Goal: Transaction & Acquisition: Purchase product/service

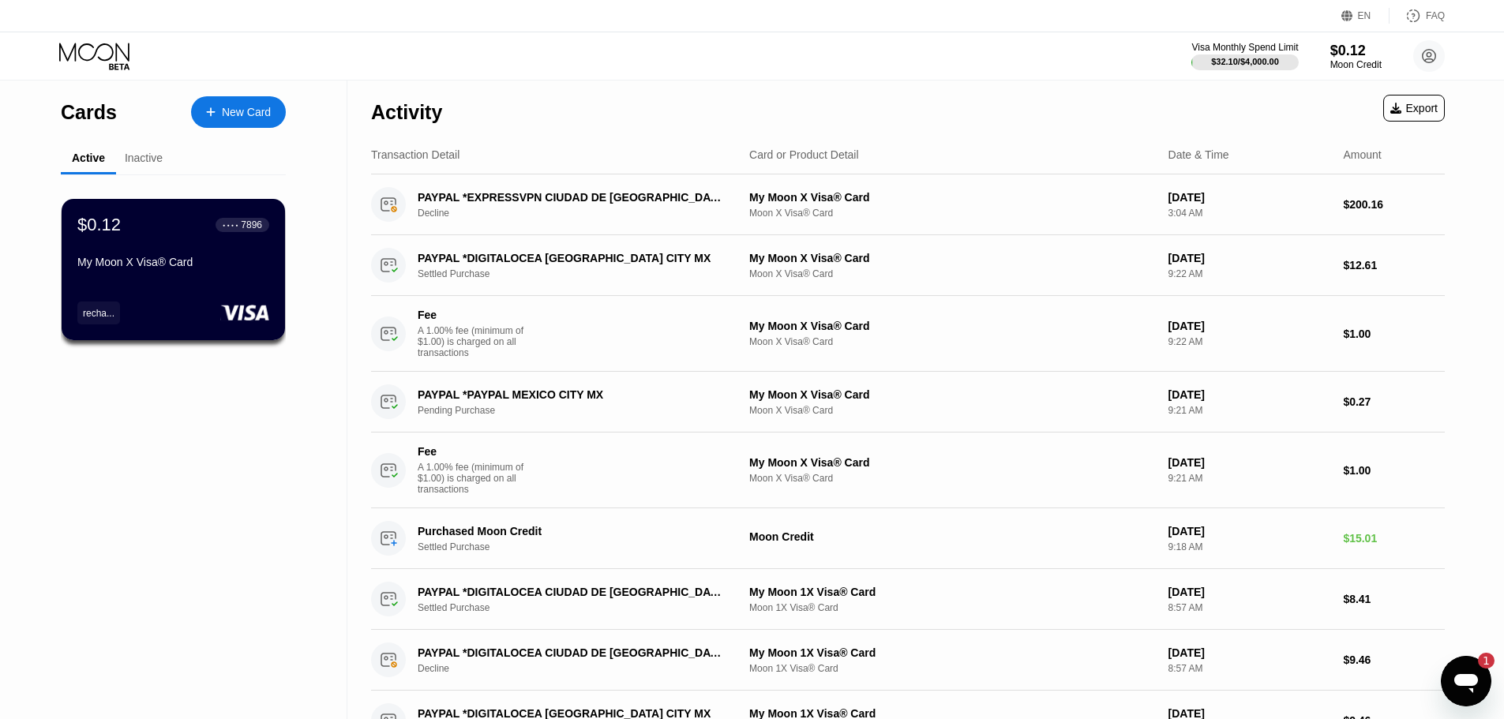
click at [1481, 663] on div "1" at bounding box center [1486, 661] width 17 height 16
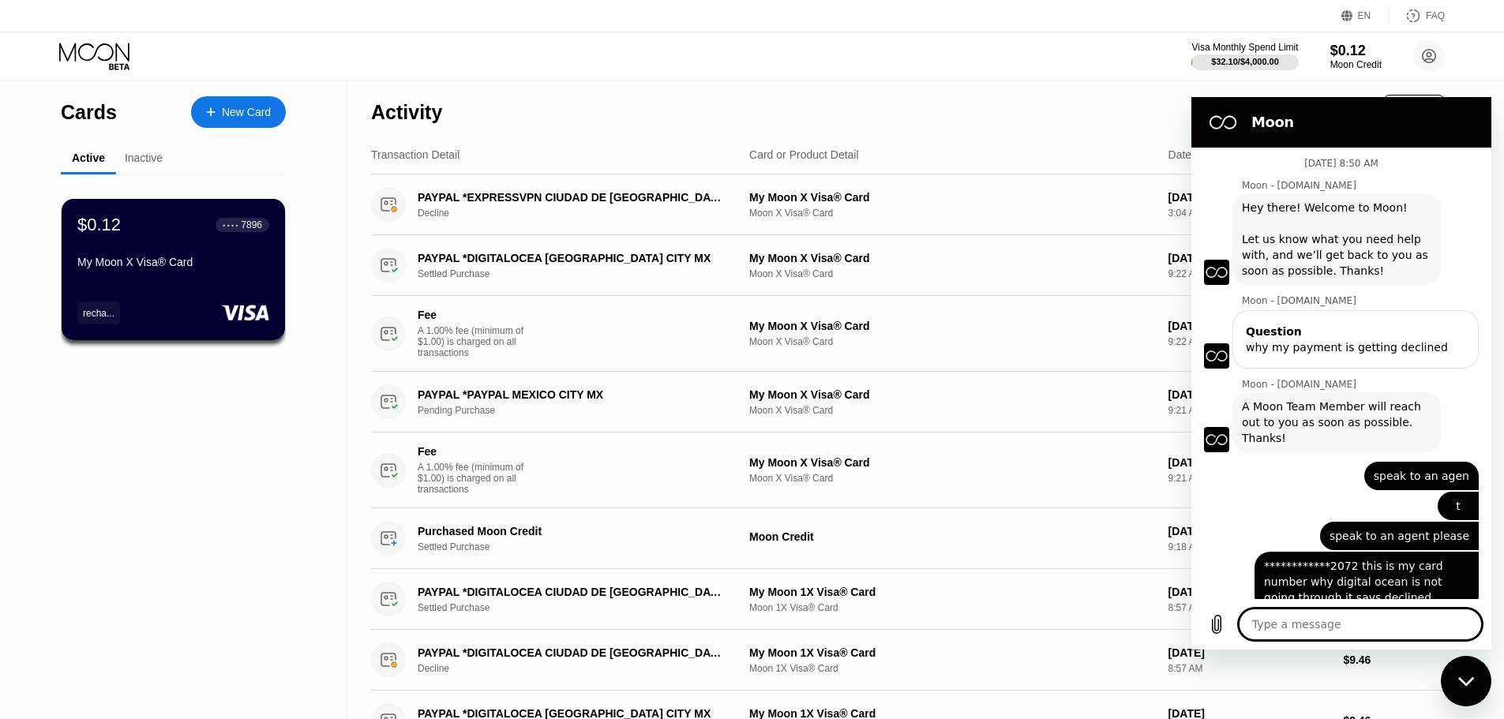
type textarea "x"
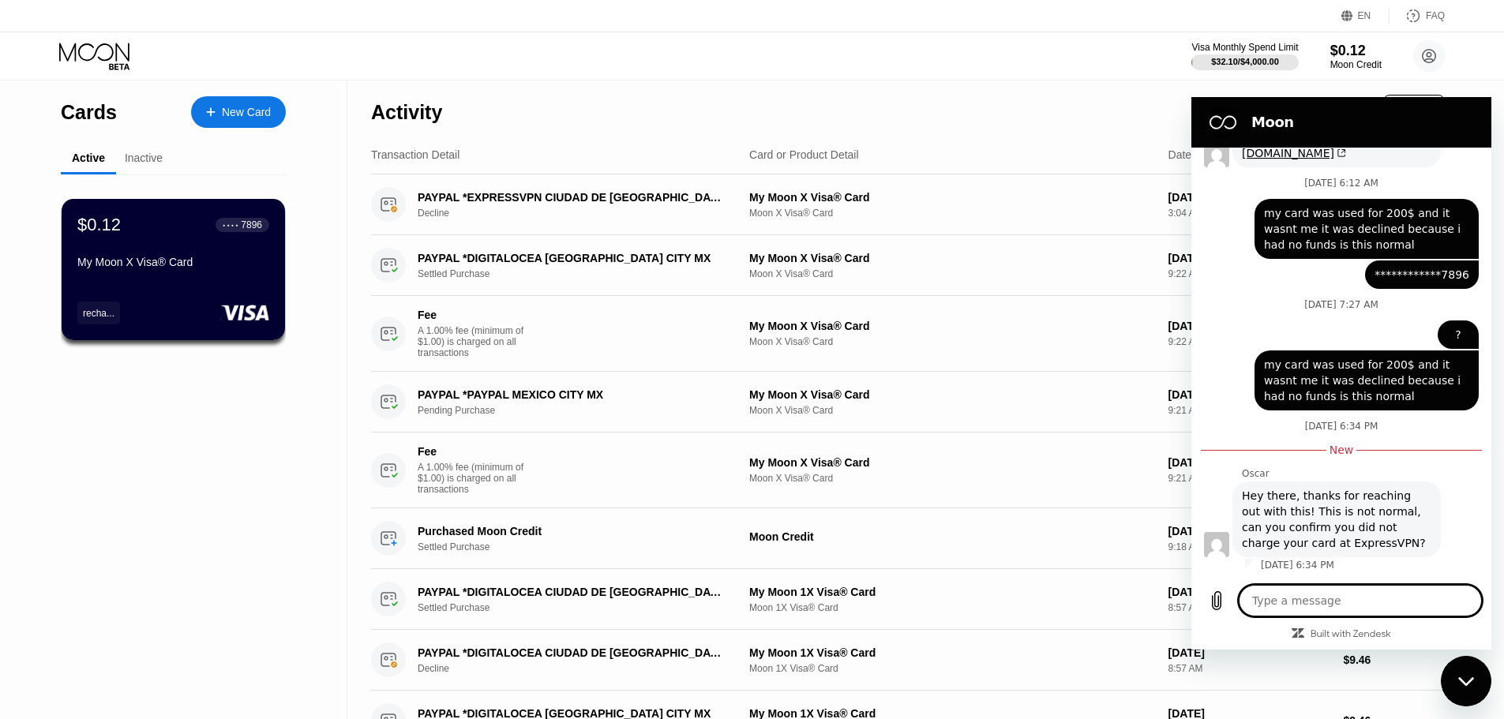
scroll to position [756, 0]
click at [1316, 604] on textarea at bounding box center [1360, 601] width 243 height 32
type textarea "y"
type textarea "x"
type textarea "ye"
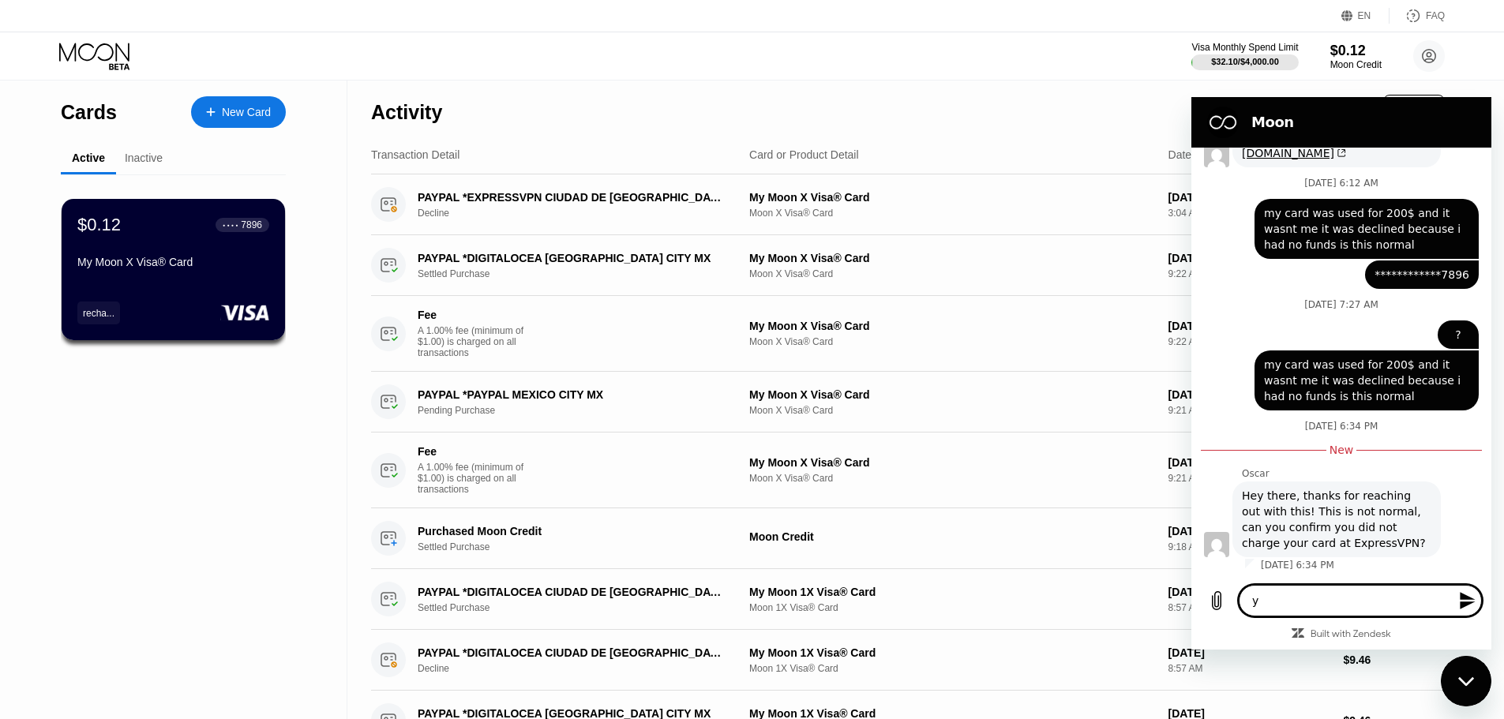
type textarea "x"
type textarea "yes"
type textarea "x"
type textarea "yes"
type textarea "x"
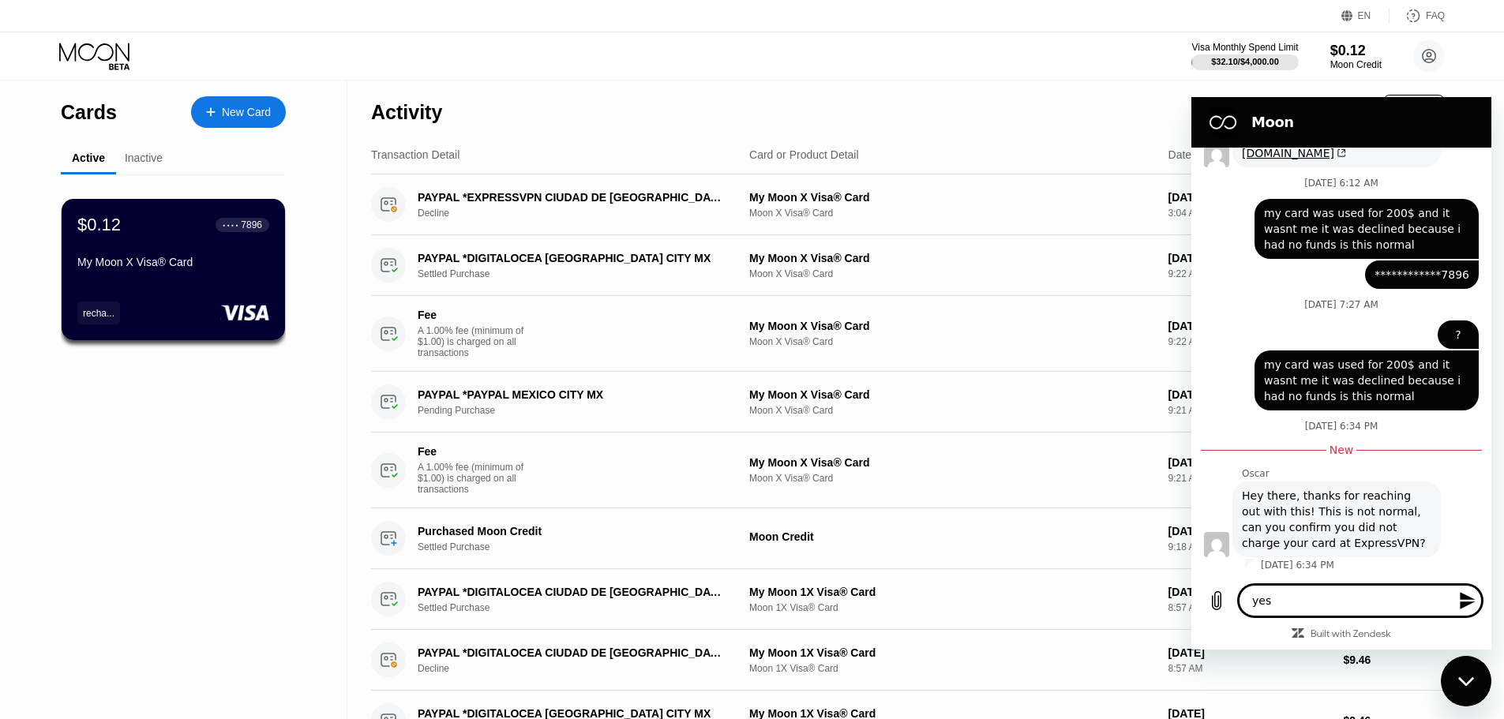
type textarea "yes i"
type textarea "x"
type textarea "yes i"
type textarea "x"
type textarea "yes i c"
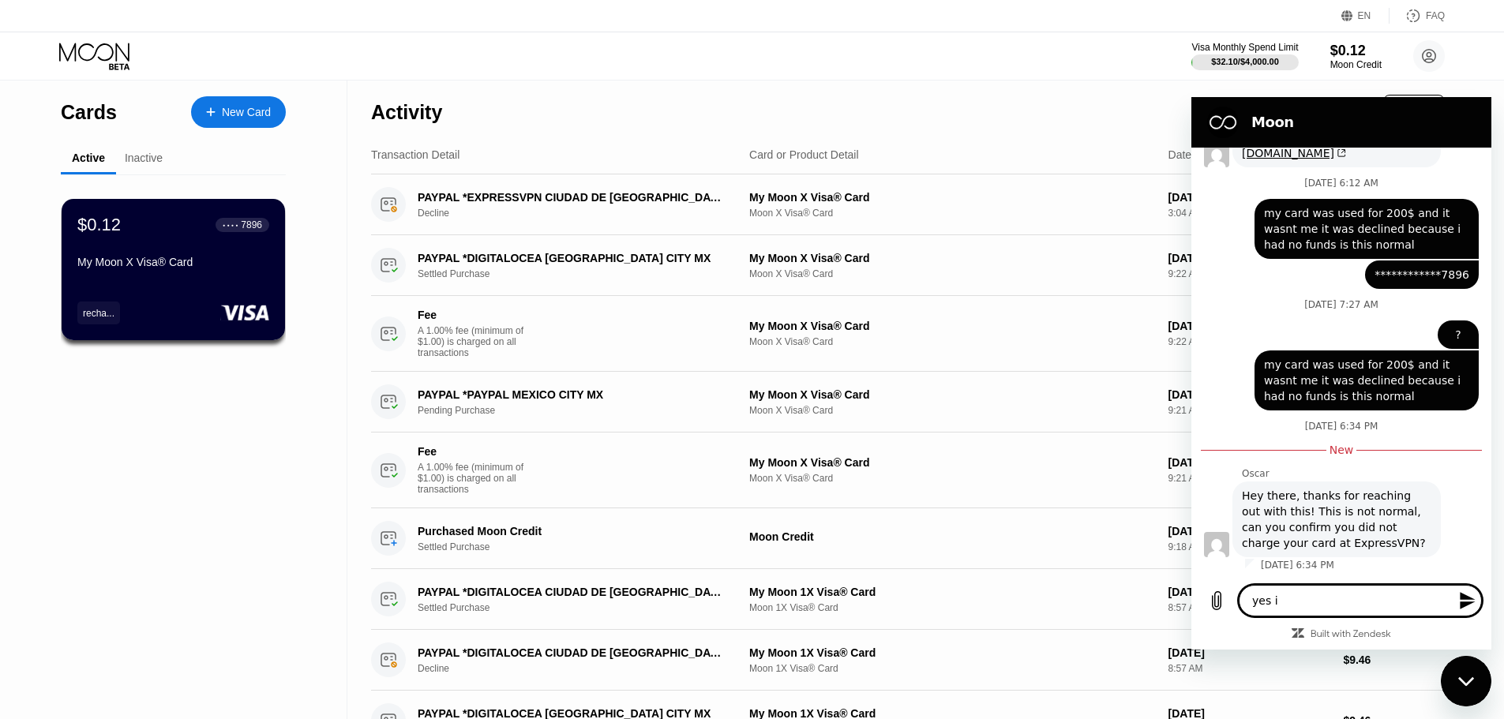
type textarea "x"
type textarea "yes i co"
type textarea "x"
type textarea "yes i con"
type textarea "x"
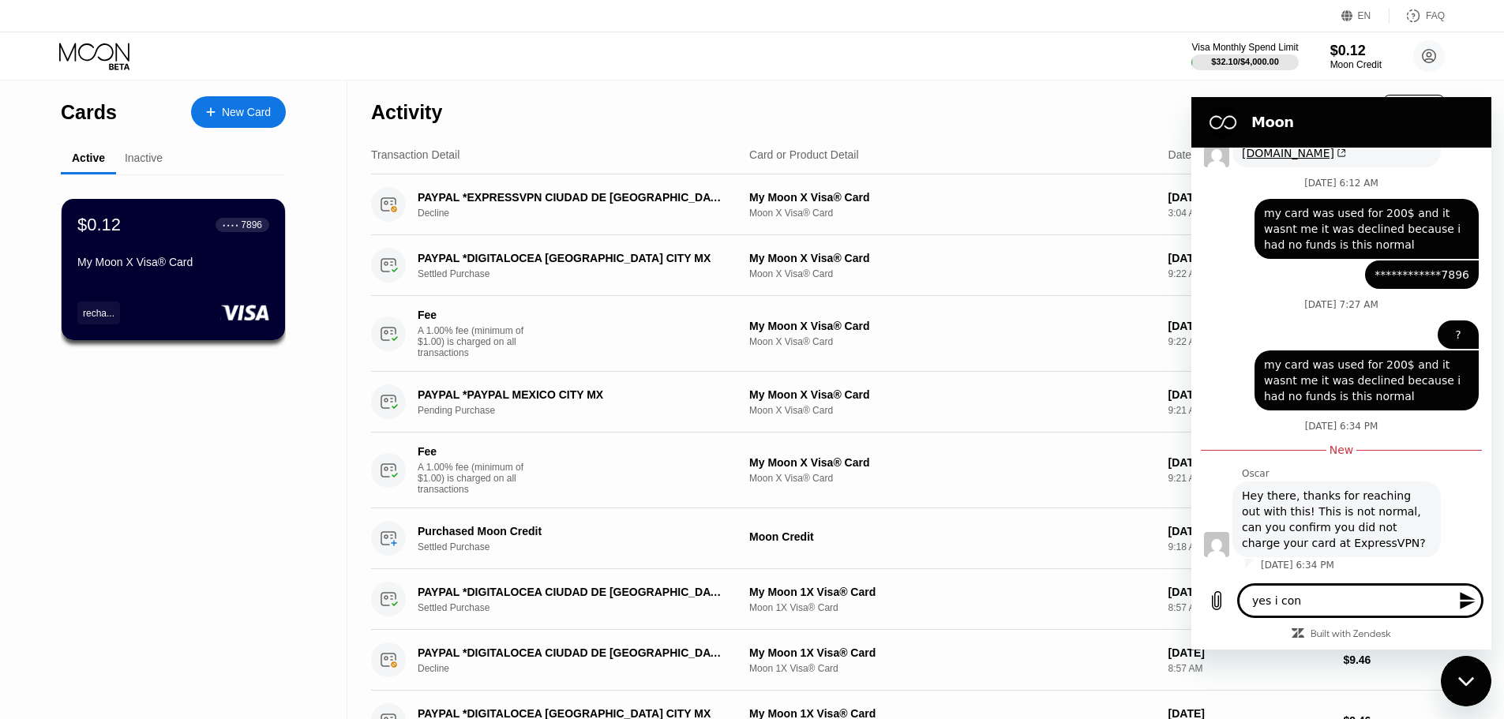
type textarea "yes i conf"
type textarea "x"
type textarea "yes i confr"
type textarea "x"
type textarea "yes i confri"
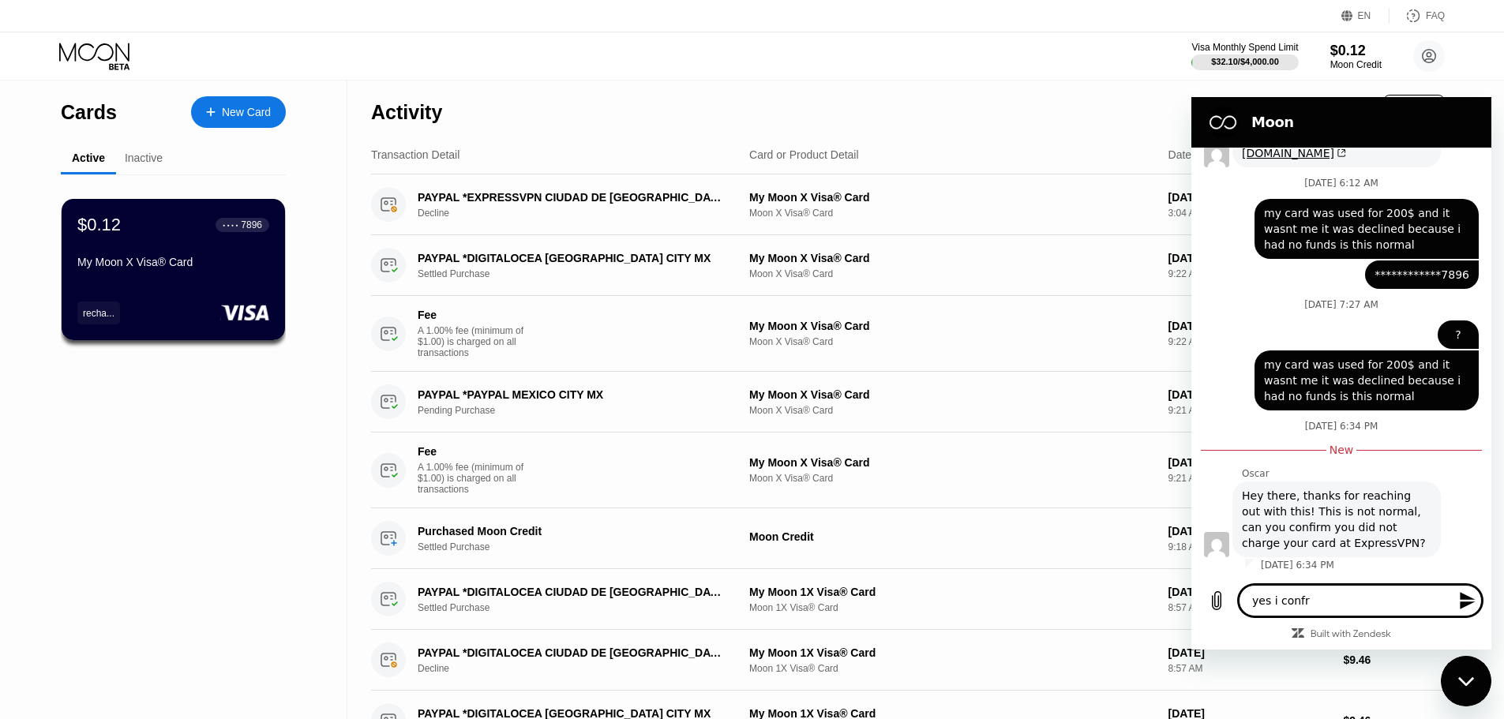
type textarea "x"
type textarea "yes i confrim"
type textarea "x"
type textarea "yes i confrim"
type textarea "x"
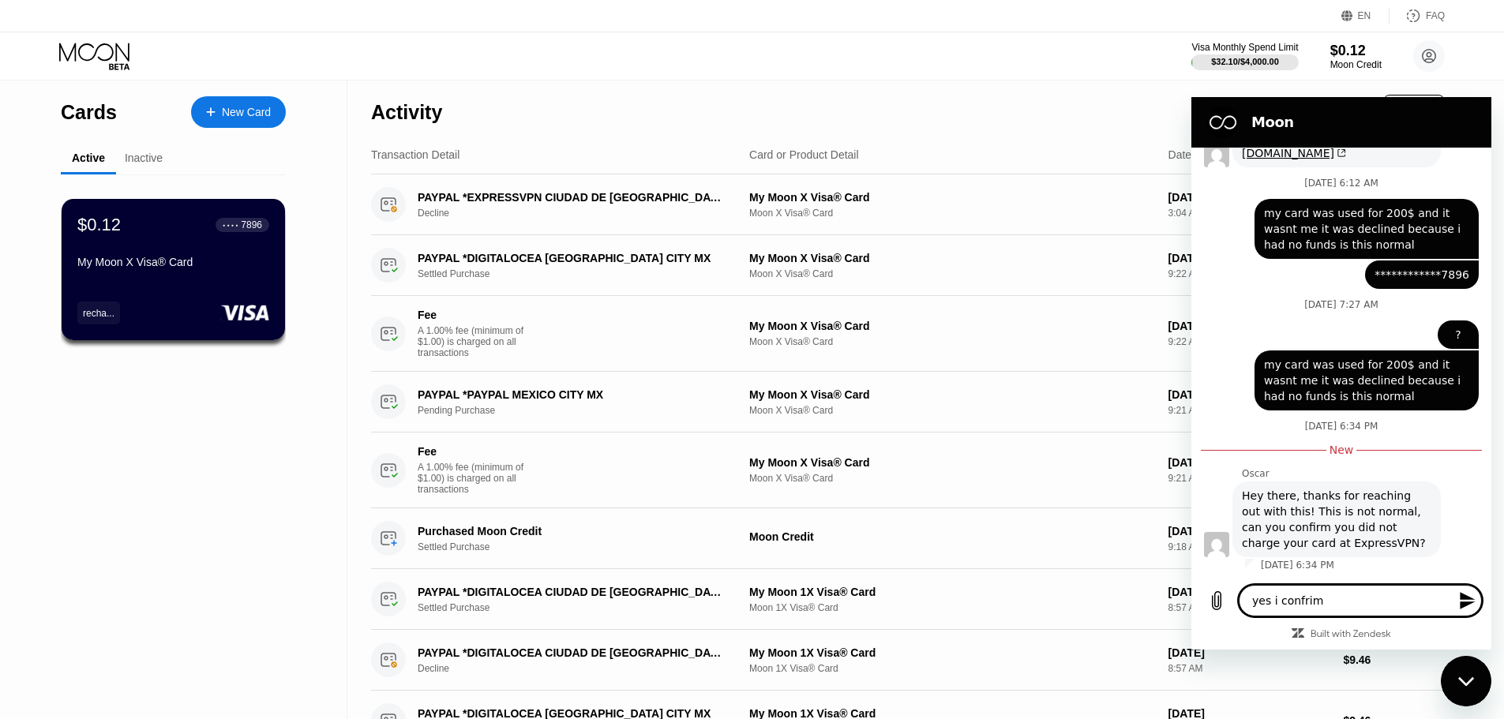
type textarea "yes i confrim t"
type textarea "x"
type textarea "yes i confrim th"
type textarea "x"
type textarea "yes i confrim tha"
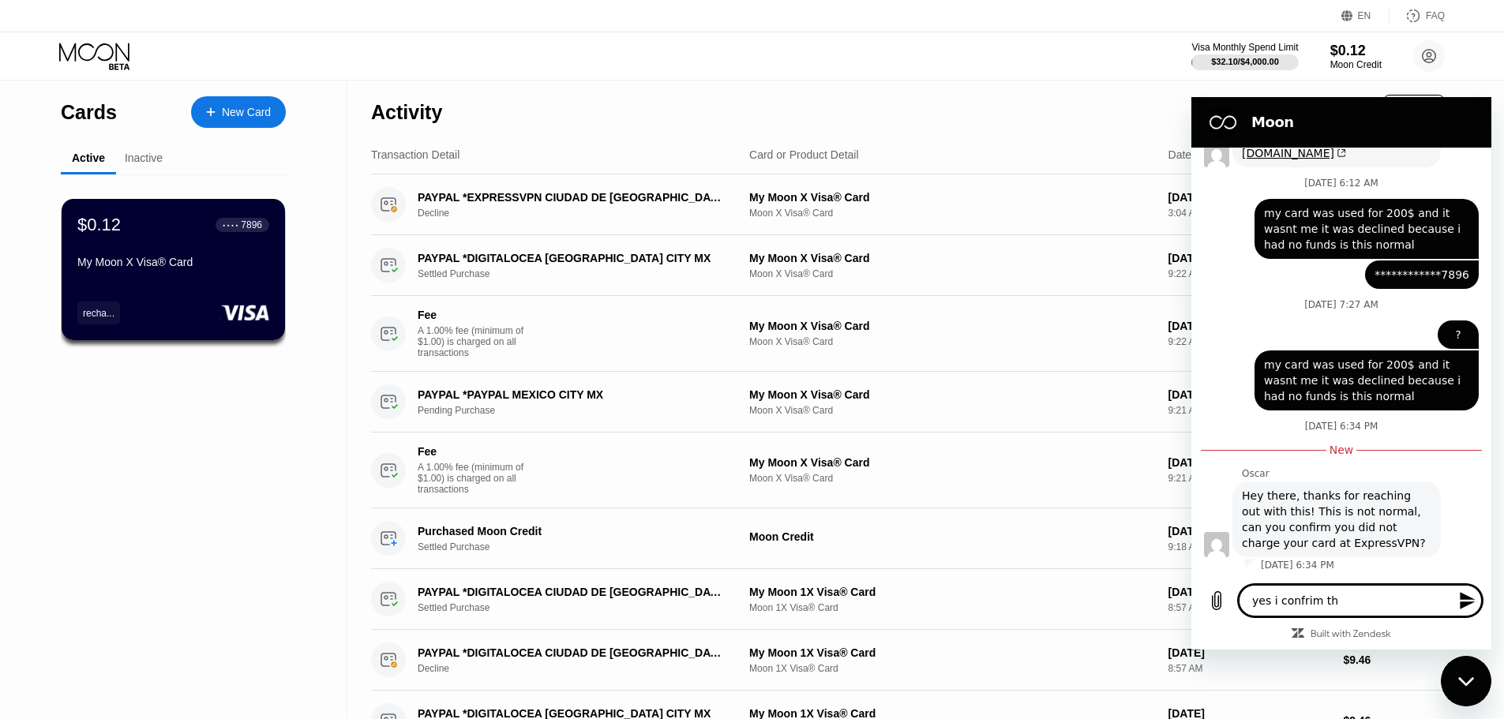
type textarea "x"
type textarea "yes i confrim that"
type textarea "x"
type textarea "yes i confrim that"
type textarea "x"
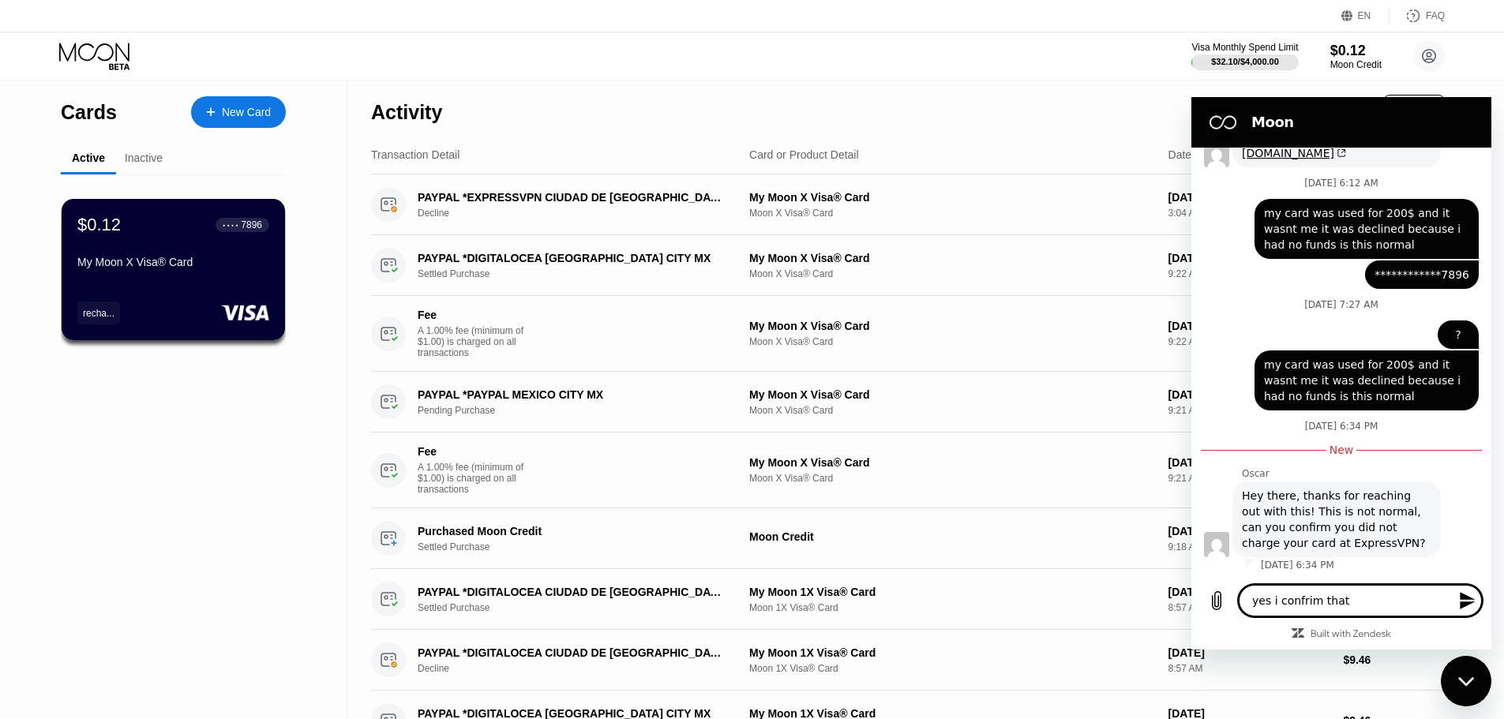
type textarea "yes i confrim that w"
type textarea "x"
type textarea "yes i confrim that wa"
type textarea "x"
type textarea "yes i confrim that was"
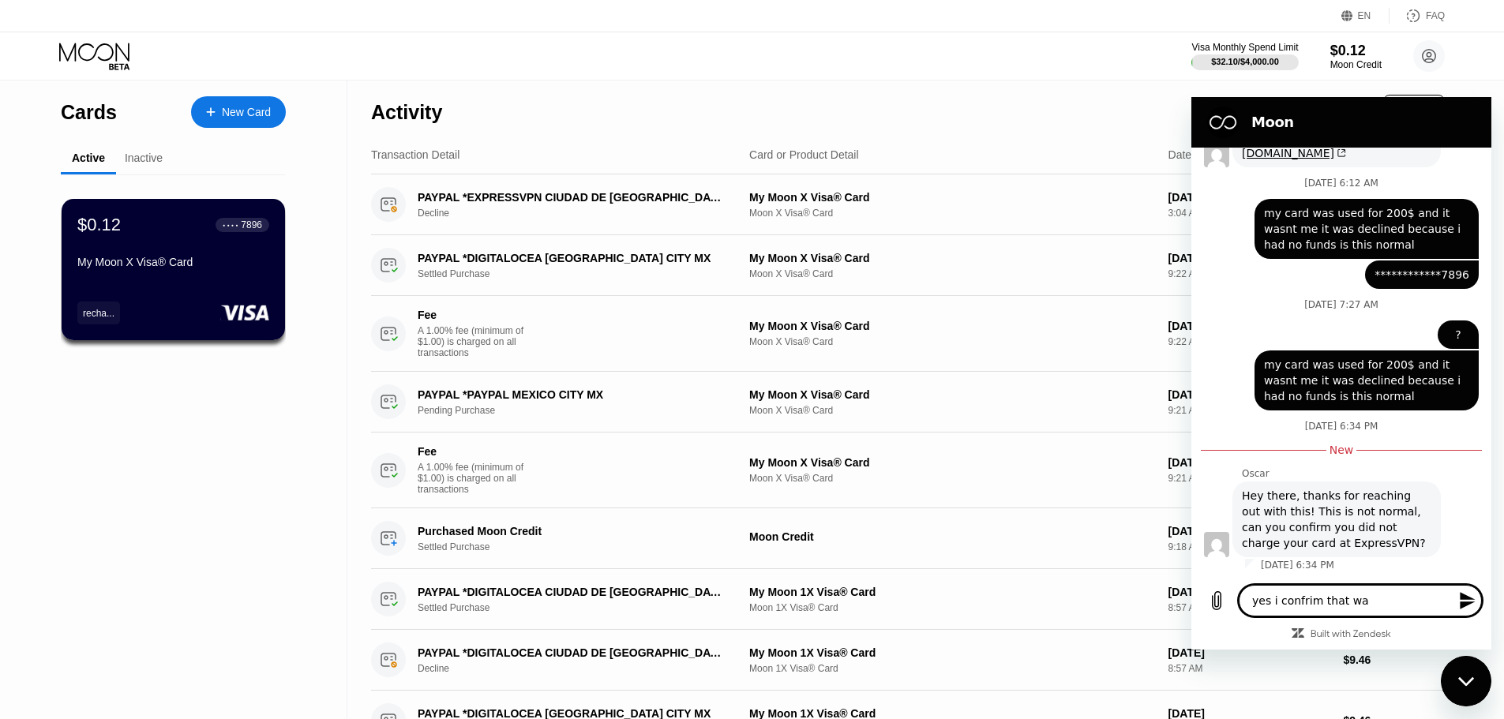
type textarea "x"
type textarea "yes i confrim that wasn"
type textarea "x"
type textarea "yes i confrim that wasnt"
type textarea "x"
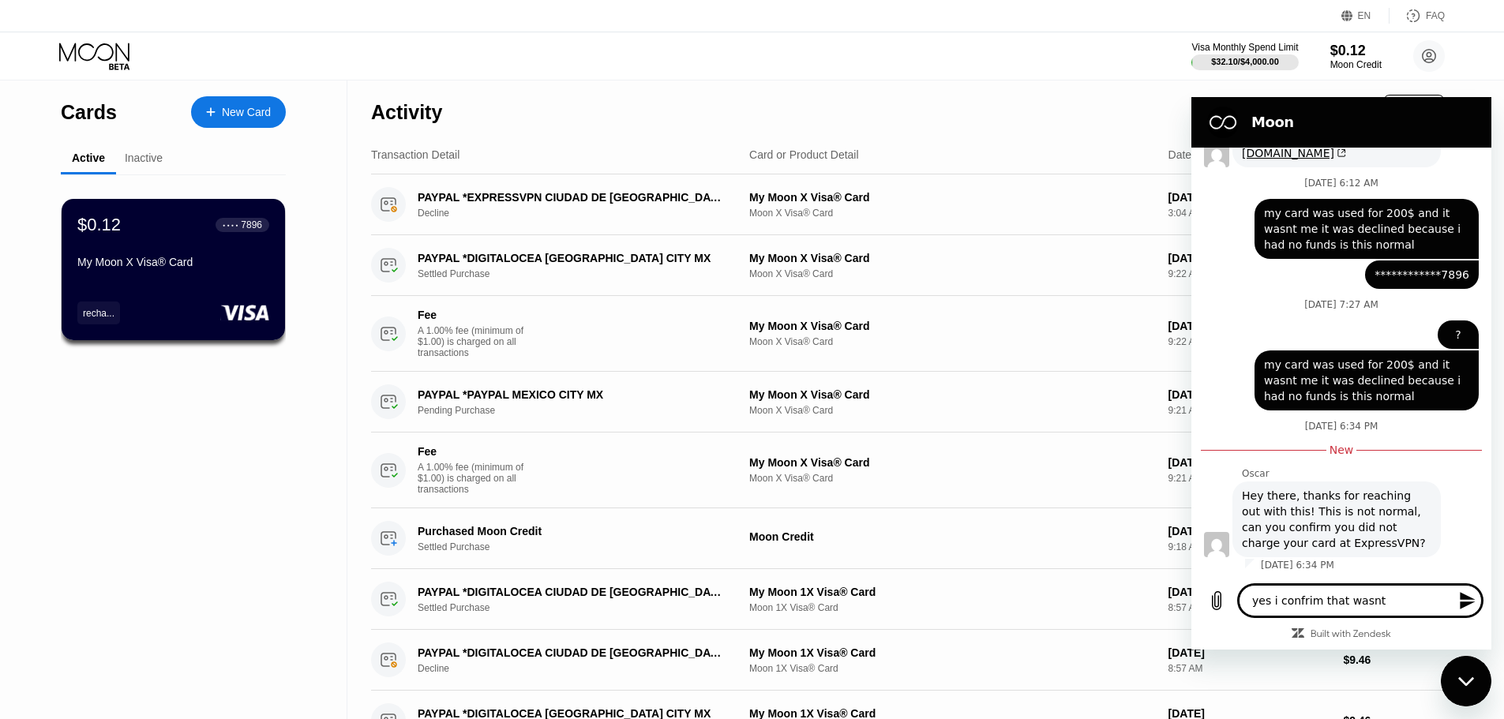
type textarea "yes i confrim that wasnt"
type textarea "x"
type textarea "yes i confrim that wasnt m"
type textarea "x"
type textarea "yes i confrim that wasnt me"
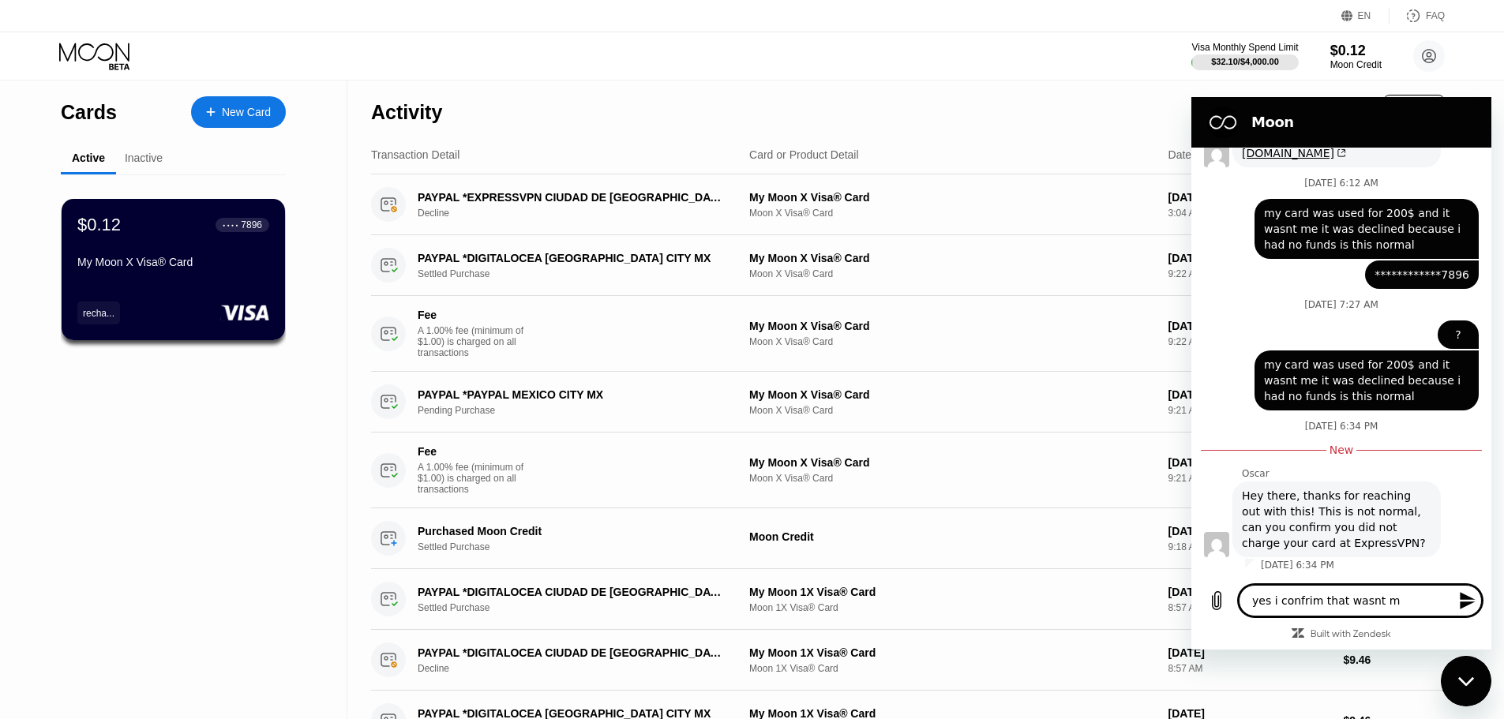
type textarea "x"
type textarea "yes i confrim that wasnt mea"
type textarea "x"
type textarea "yes i confrim that wasnt me"
type textarea "x"
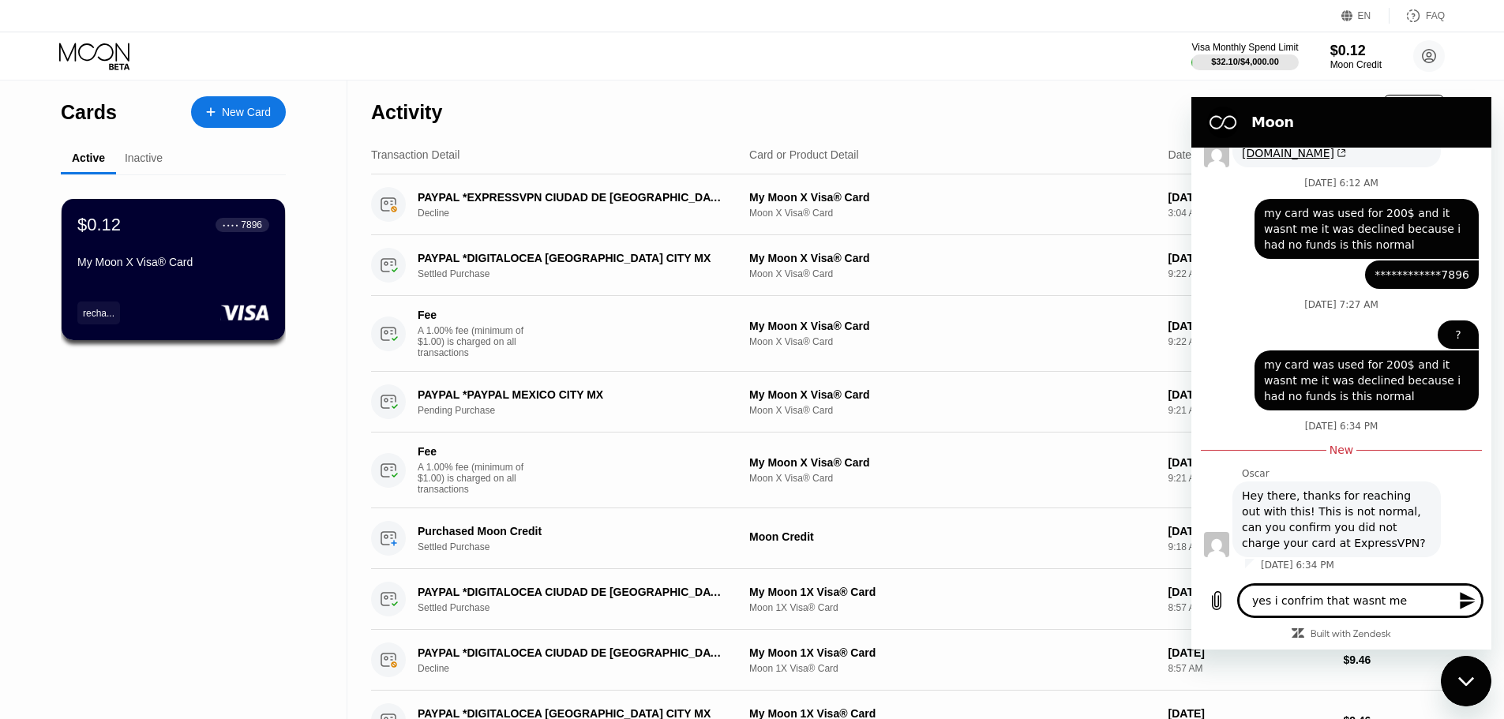
type textarea "yes i confrim that wasnt me"
type textarea "x"
type textarea "yes i confirm that wasnt me"
type textarea "x"
type textarea "yes i confirm that wasn't me"
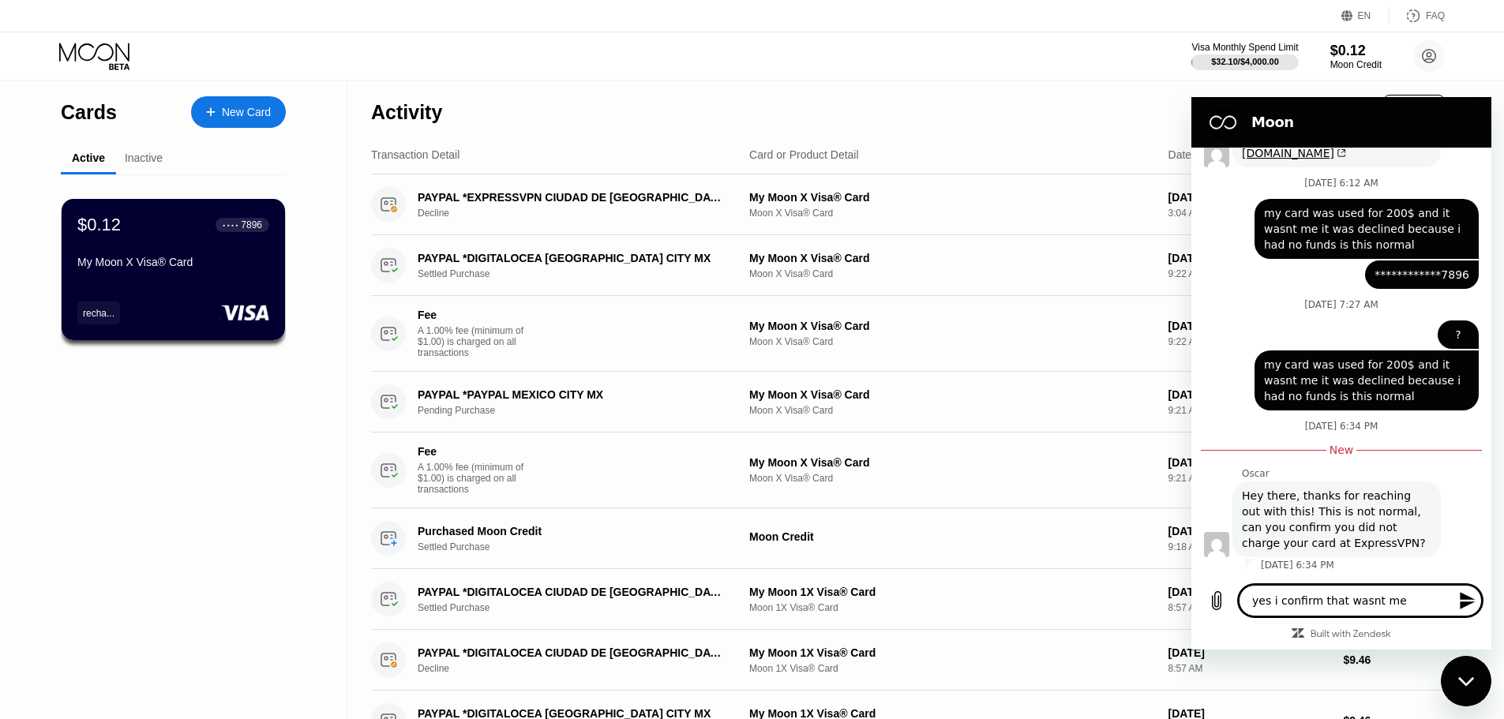
type textarea "x"
type textarea "yes i confirm that wasn't me"
click at [1463, 603] on icon "Send message" at bounding box center [1467, 600] width 15 height 17
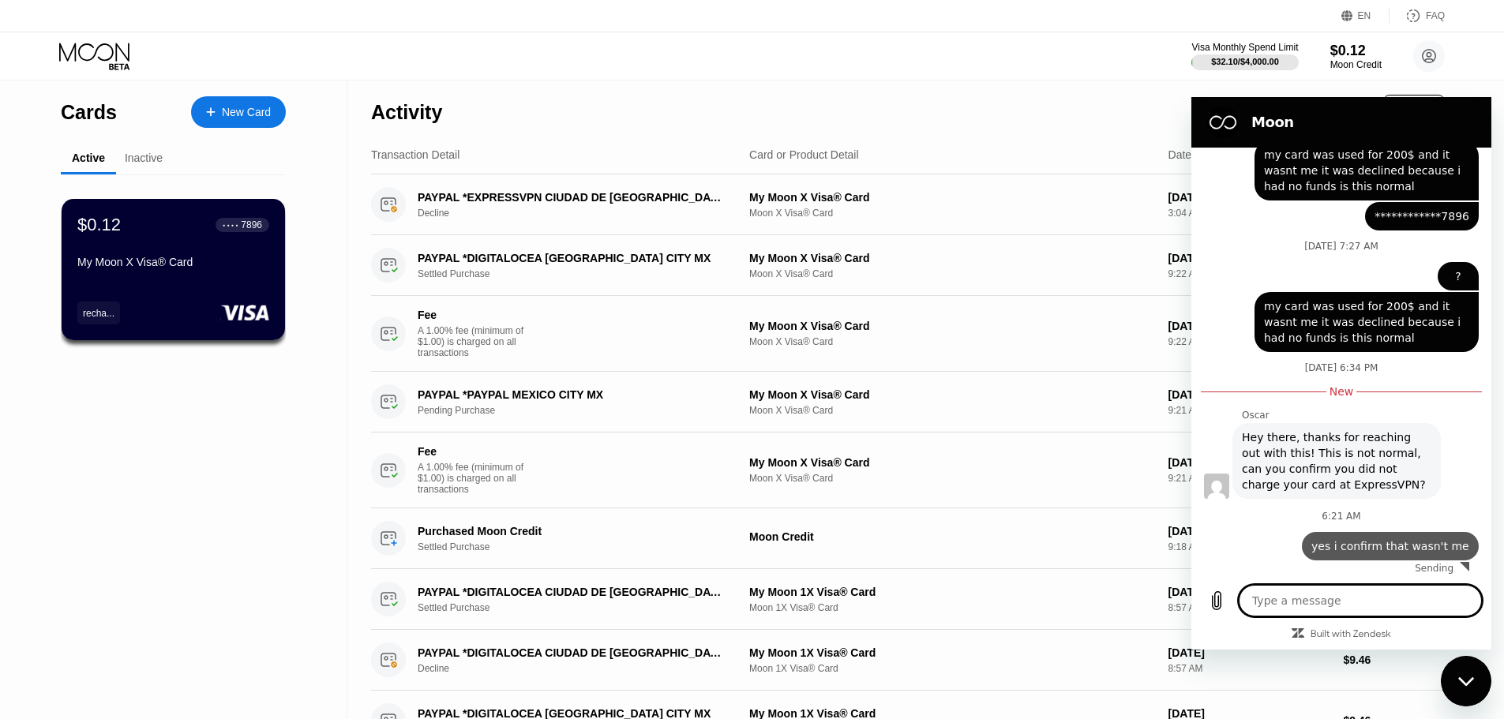
type textarea "x"
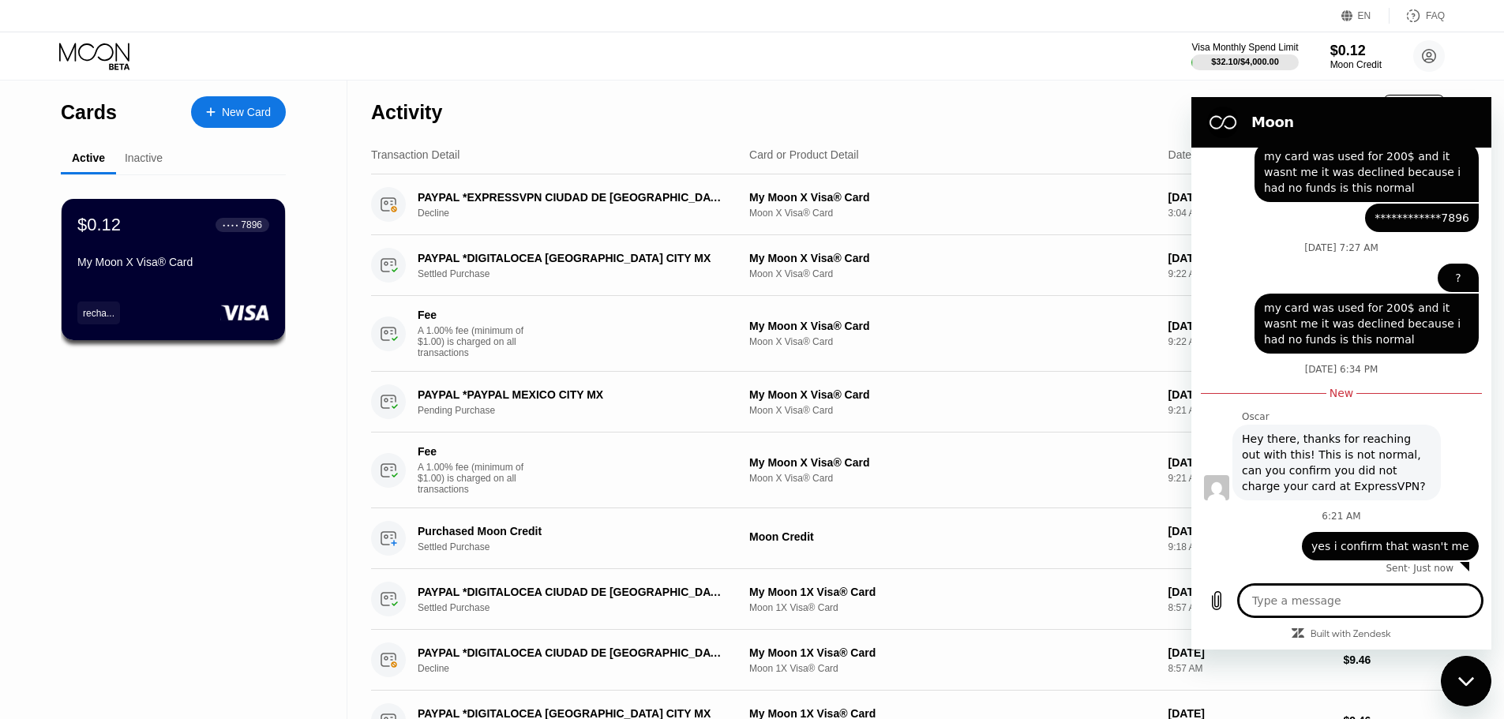
scroll to position [816, 0]
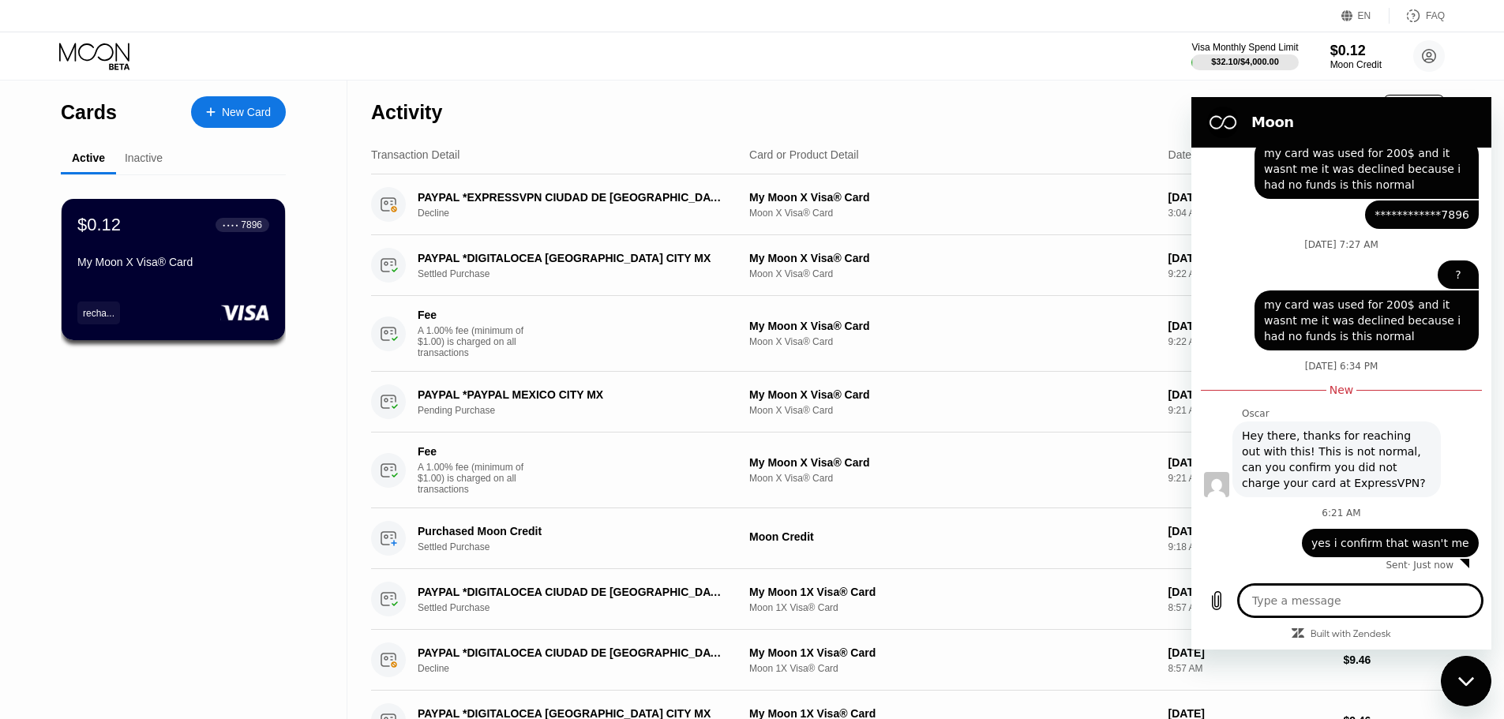
type textarea "m"
type textarea "x"
type textarea "my"
type textarea "x"
type textarea "my"
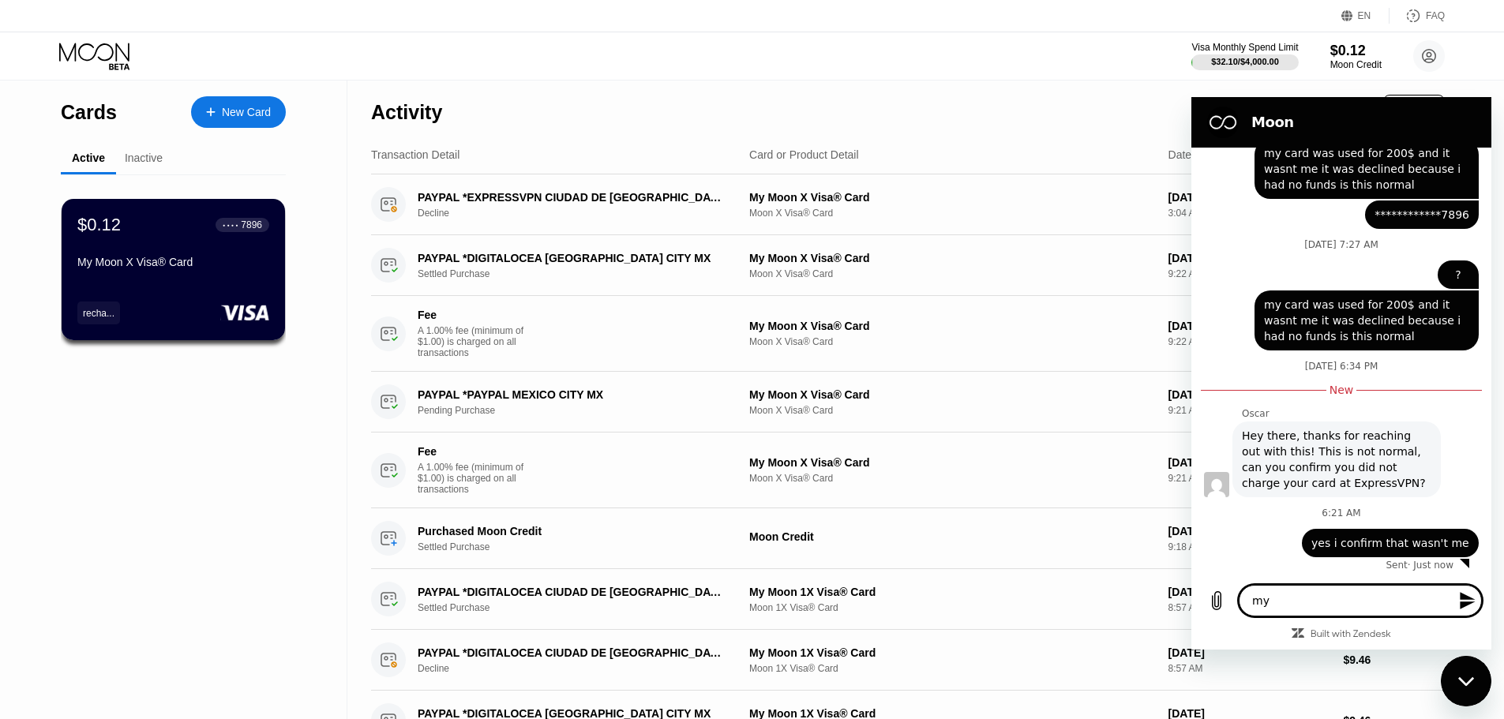
type textarea "x"
type textarea "my c"
type textarea "x"
type textarea "my ca"
type textarea "x"
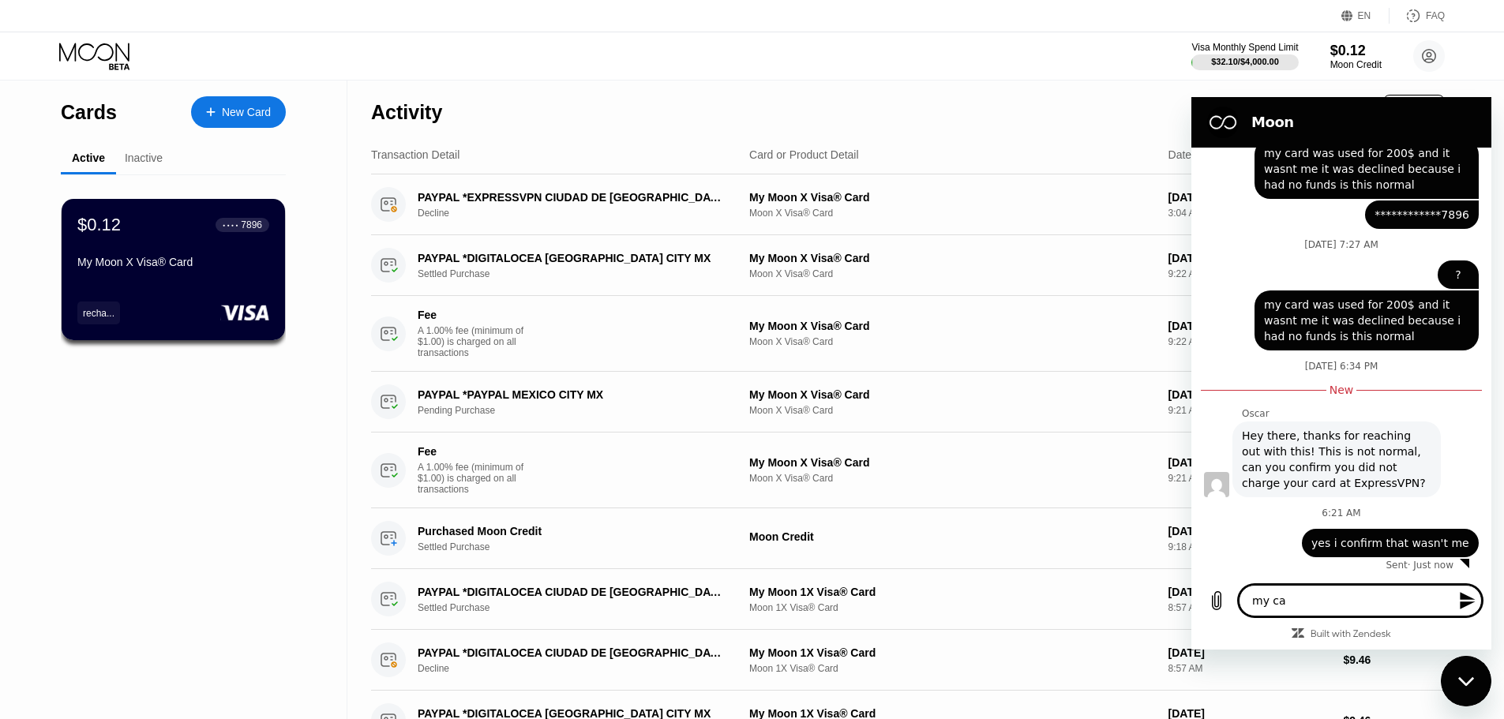
type textarea "my car"
type textarea "x"
type textarea "my card"
type textarea "x"
type textarea "my card"
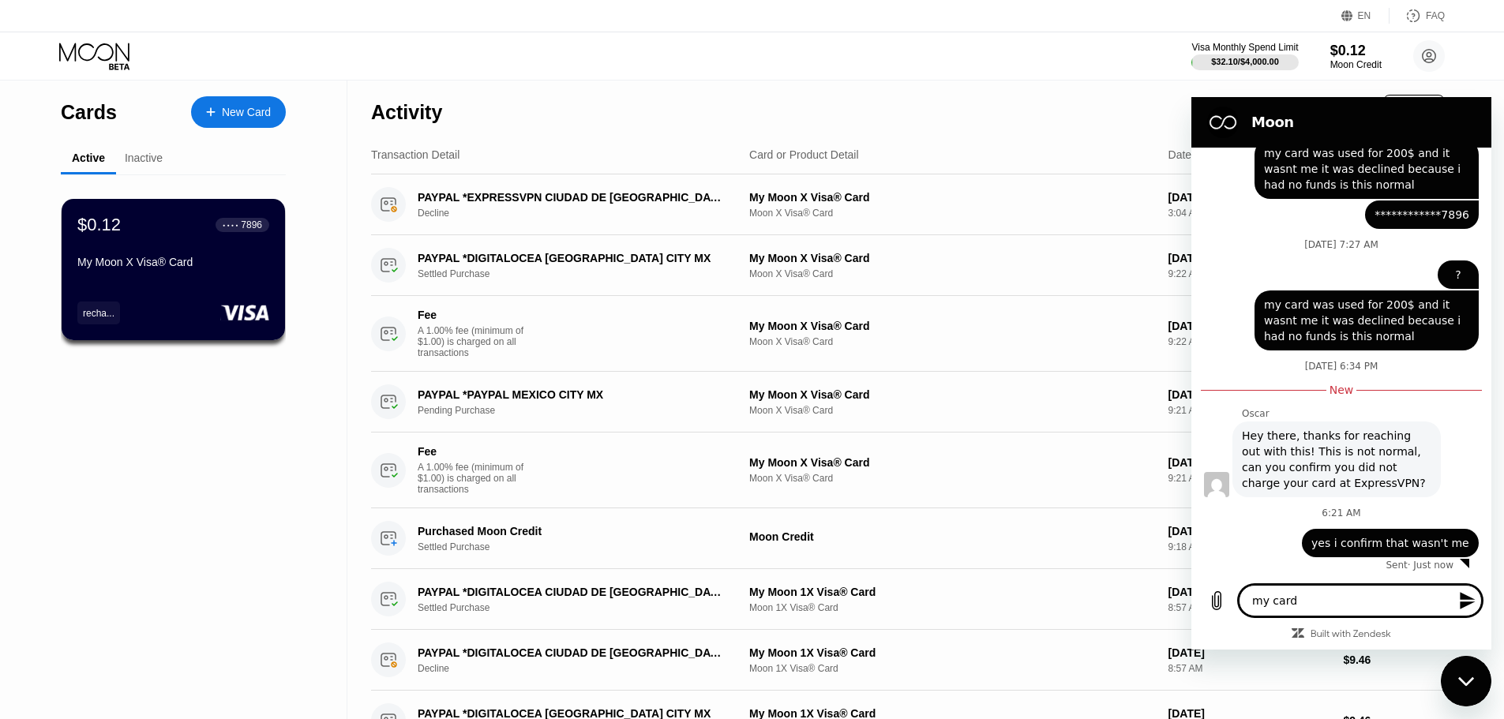
type textarea "x"
type textarea "my card d"
type textarea "x"
type textarea "my card do"
type textarea "x"
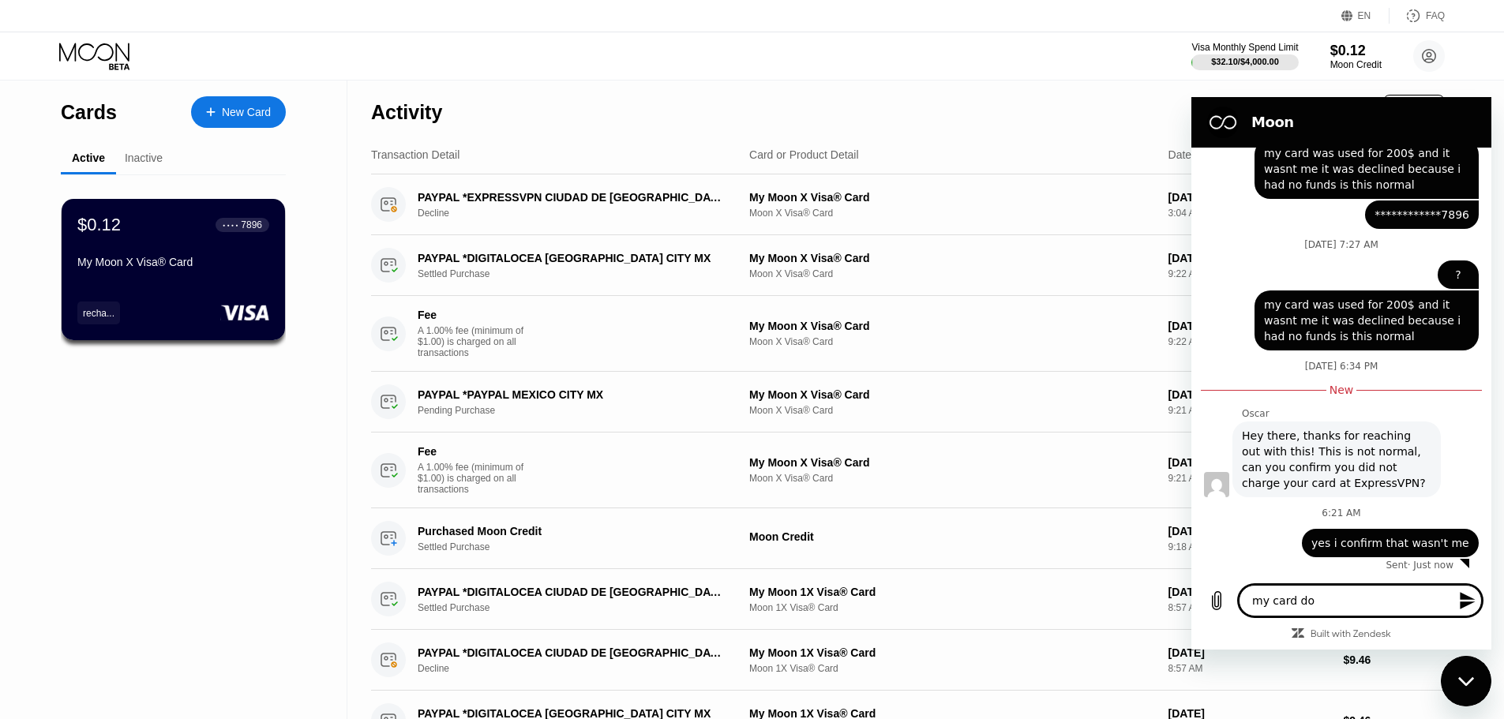
type textarea "my card doe"
type textarea "x"
type textarea "my card does"
type textarea "x"
type textarea "my card doesn"
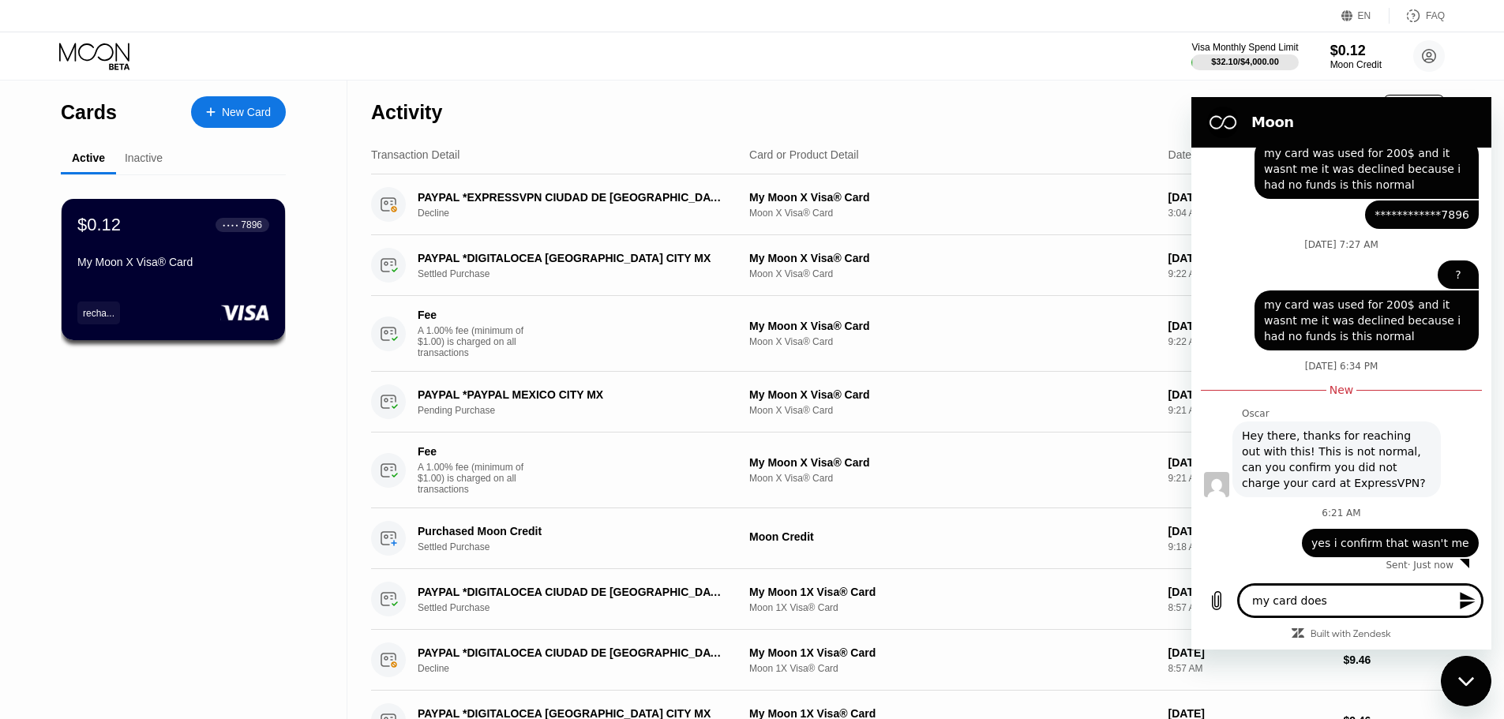
type textarea "x"
type textarea "my card doesn"
type textarea "x"
type textarea "my card doesn t"
type textarea "x"
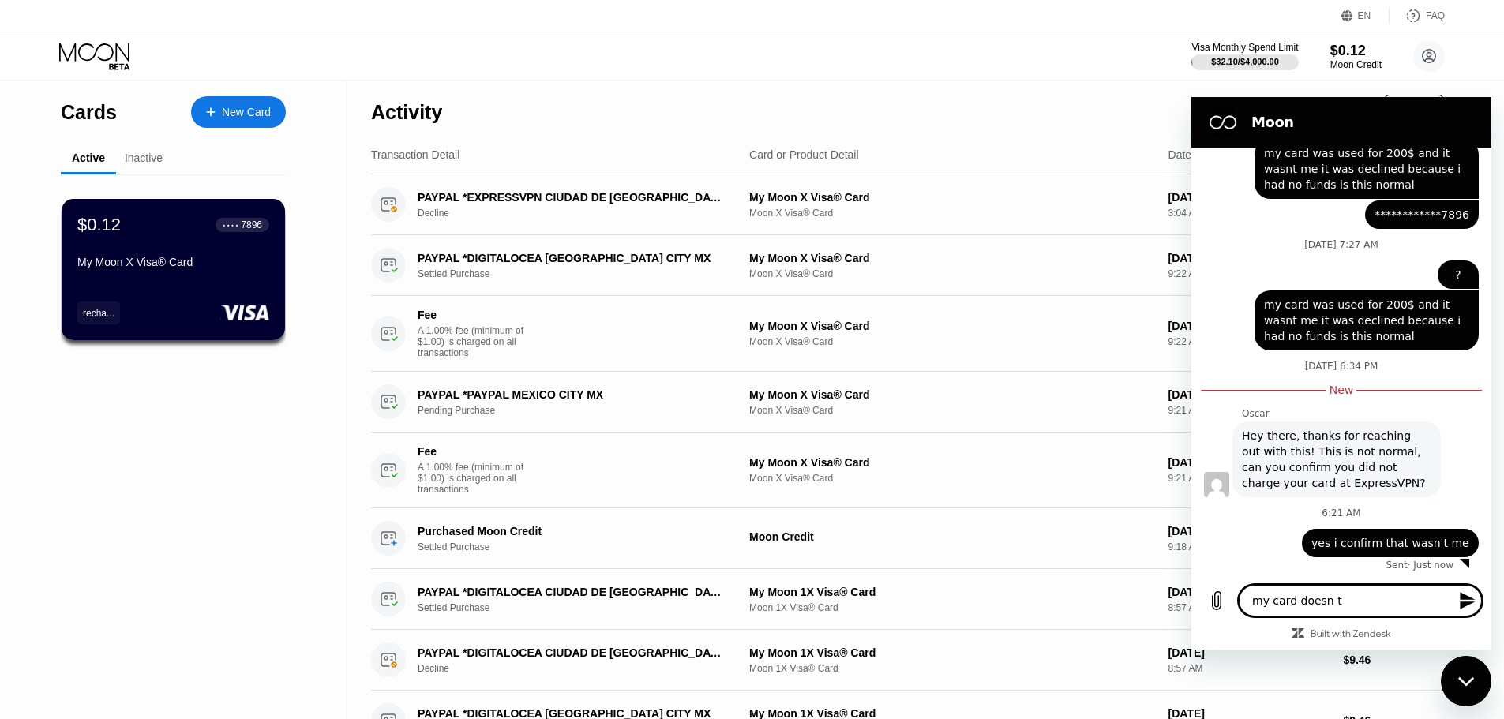
type textarea "my card doesn t"
type textarea "x"
type textarea "my card doesn t h"
type textarea "x"
type textarea "my card doesn t ha"
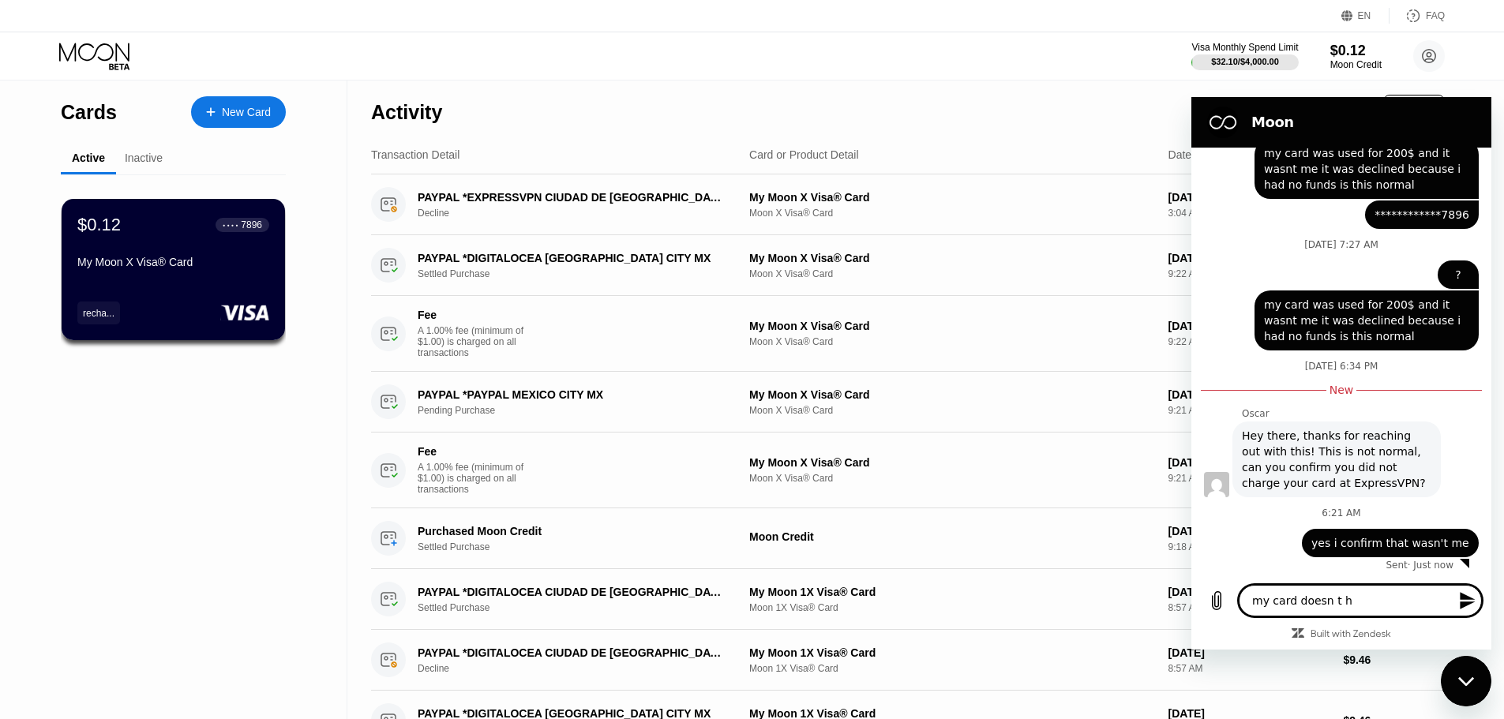
type textarea "x"
type textarea "my card doesn t hav"
type textarea "x"
type textarea "my card doesn t have"
type textarea "x"
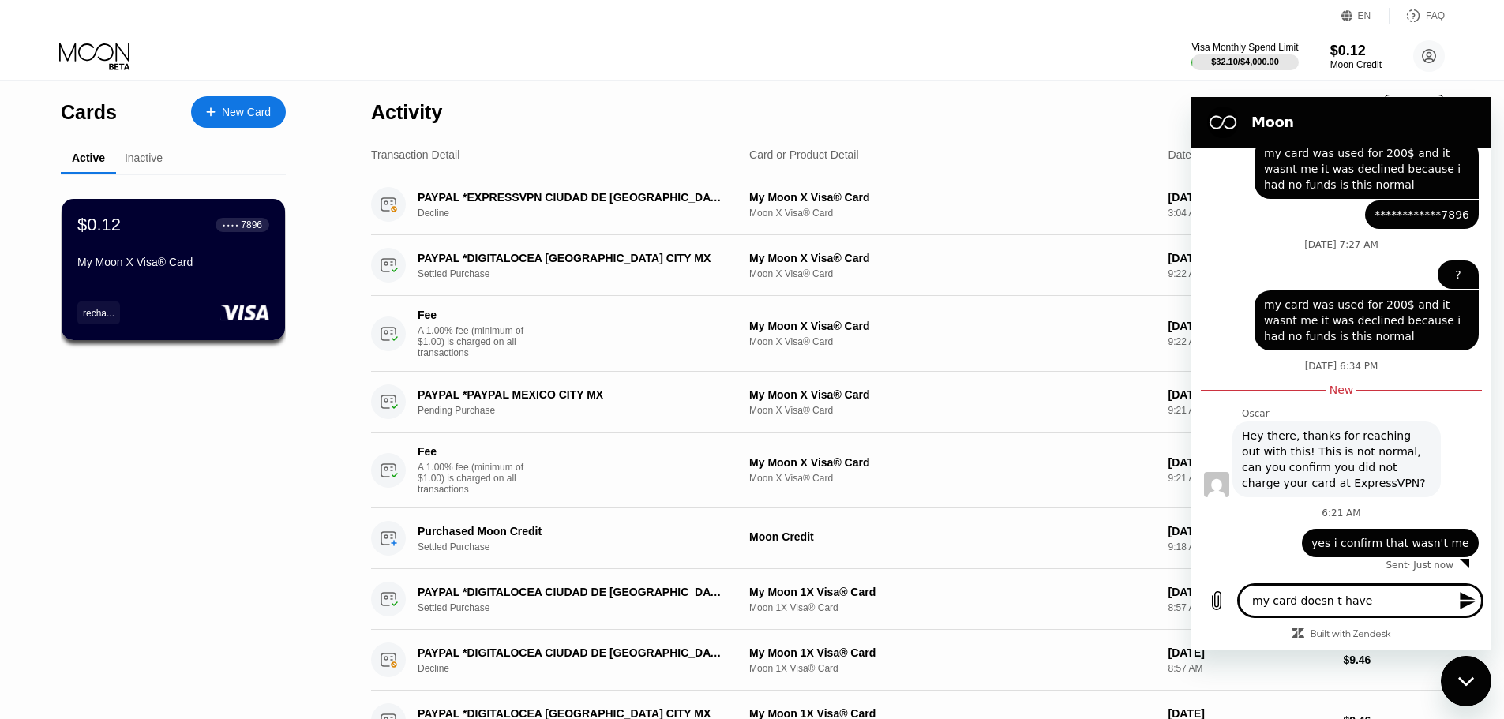
type textarea "my card doesn t have"
type textarea "x"
type textarea "my card doesn t have t"
type textarea "x"
type textarea "my card doesn t have th"
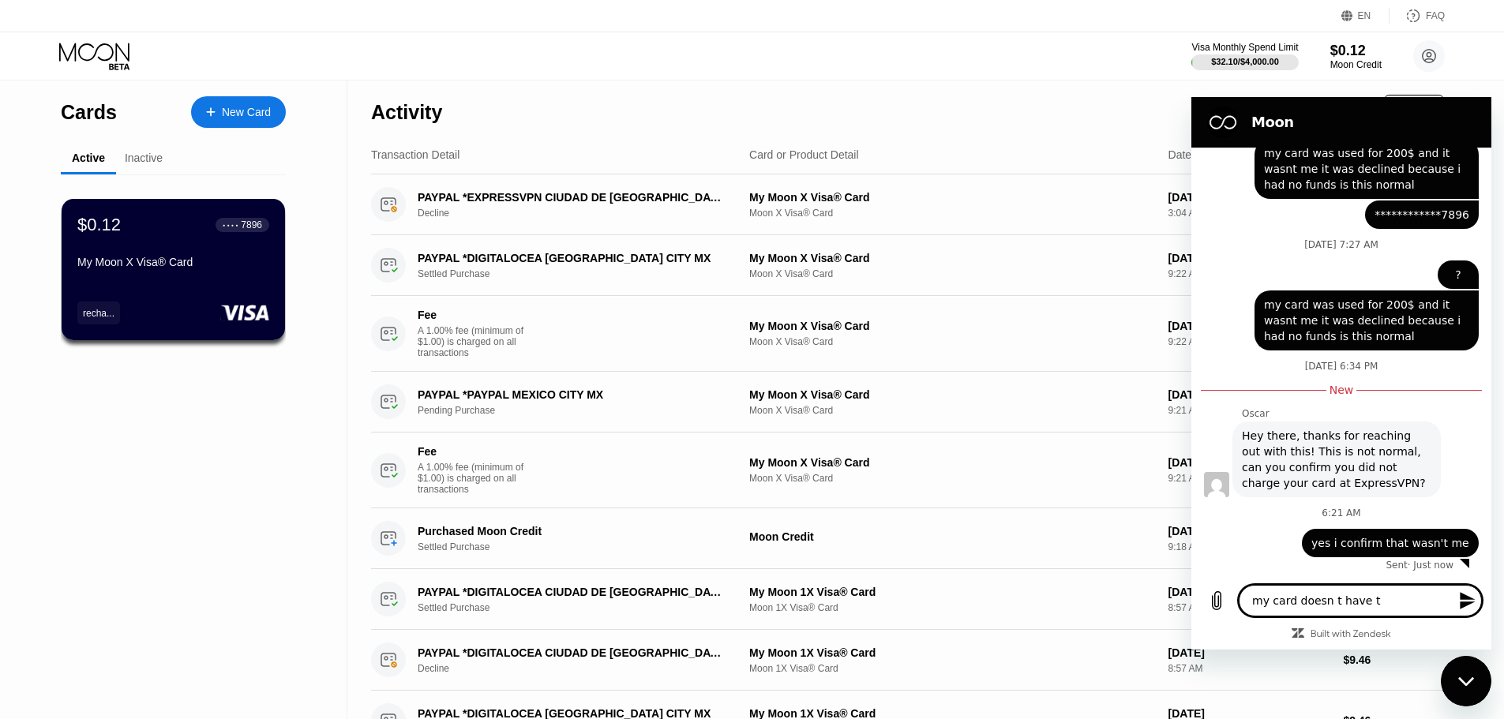
type textarea "x"
type textarea "my card doesn t have the"
type textarea "x"
type textarea "my card doesn t have the"
type textarea "x"
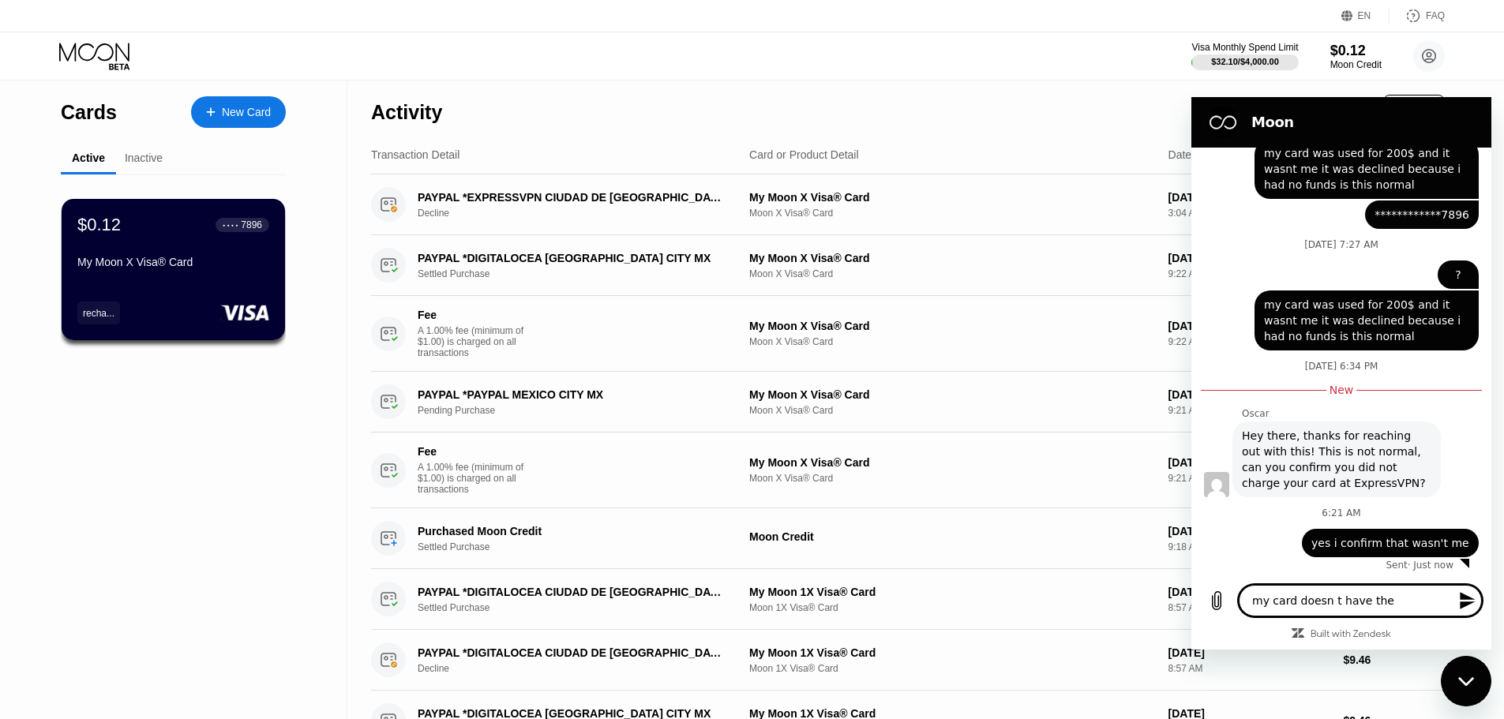
type textarea "my card doesn t have the b"
type textarea "x"
type textarea "my card doesn t have the ba"
type textarea "x"
type textarea "my card doesn t have the bal"
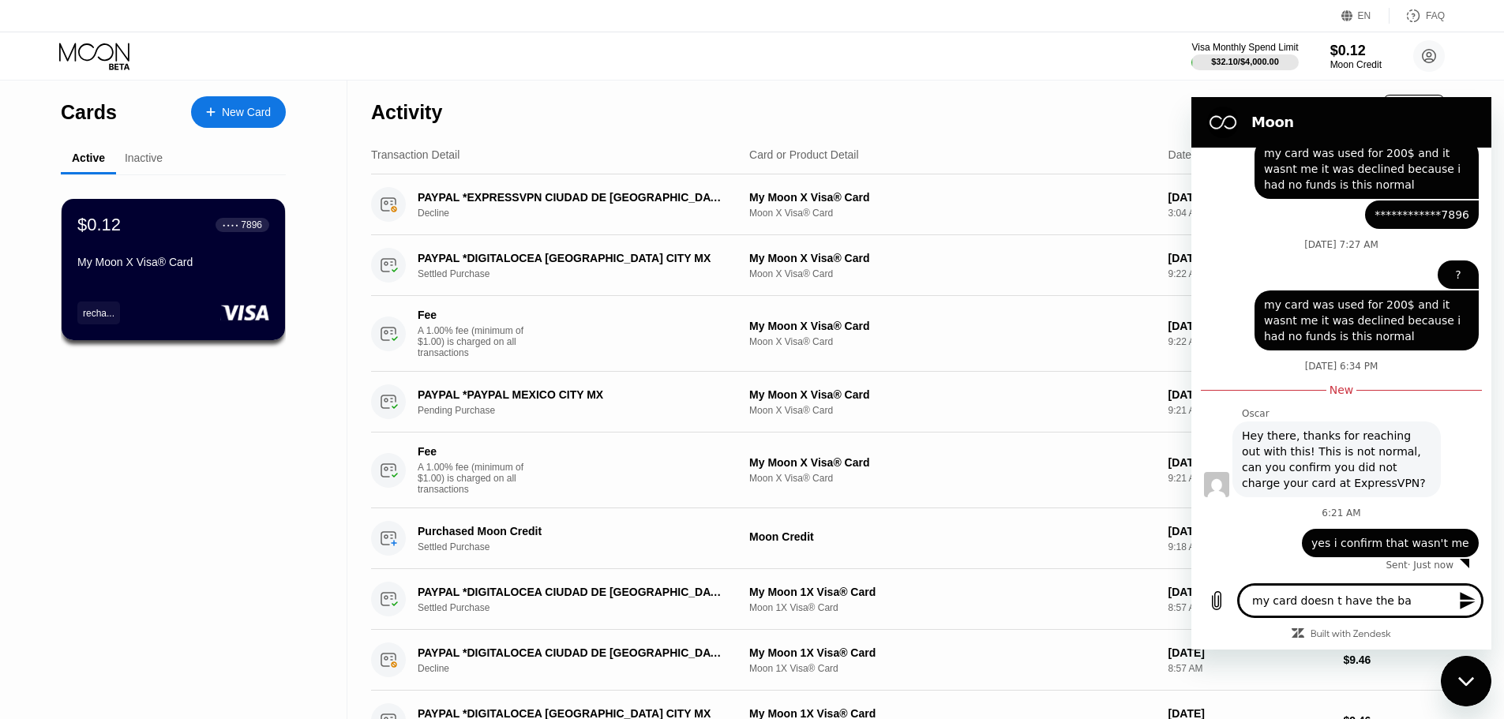
type textarea "x"
type textarea "my card doesn t have the bala"
type textarea "x"
type textarea "my card doesn t have the balan"
type textarea "x"
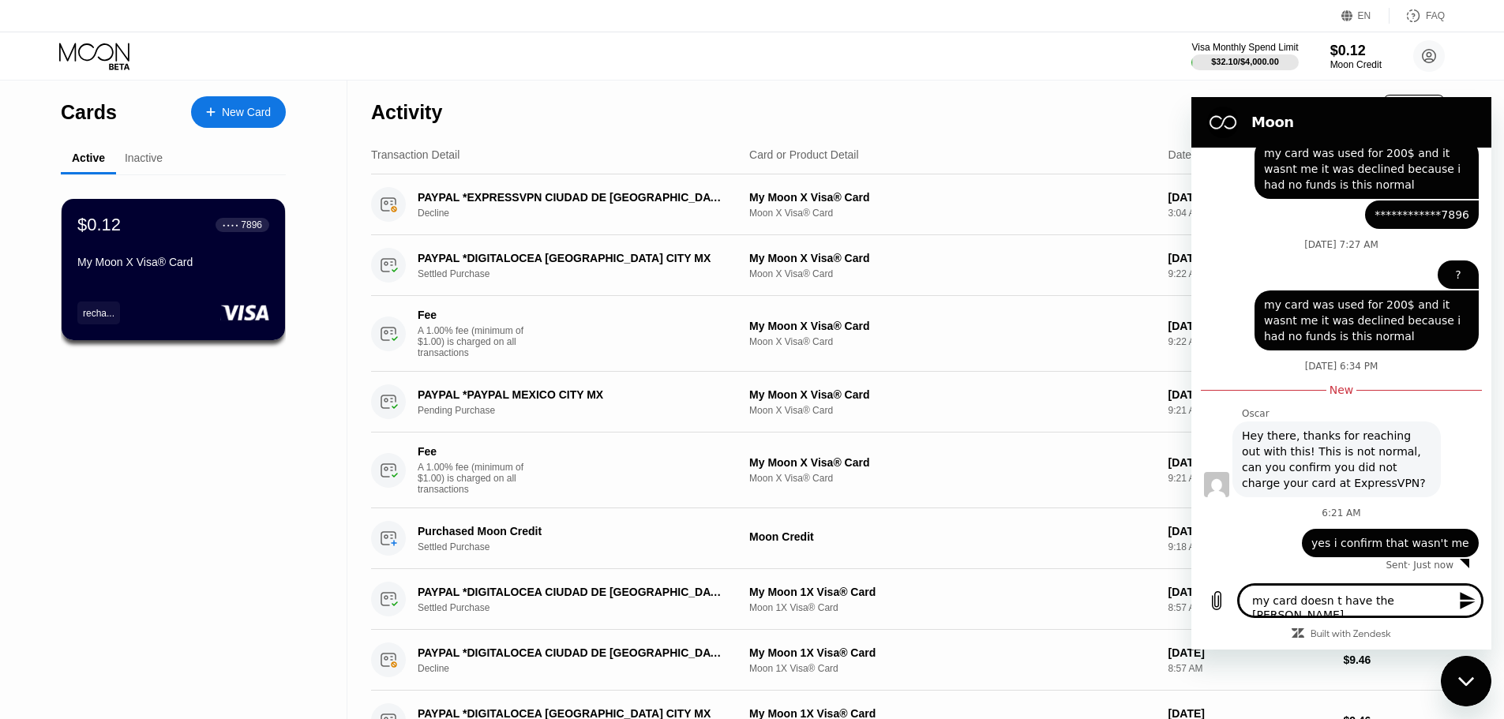
type textarea "my card doesn t have the balanc"
type textarea "x"
type textarea "my card doesn t have the balance"
type textarea "x"
type textarea "my card doesn t have the balance"
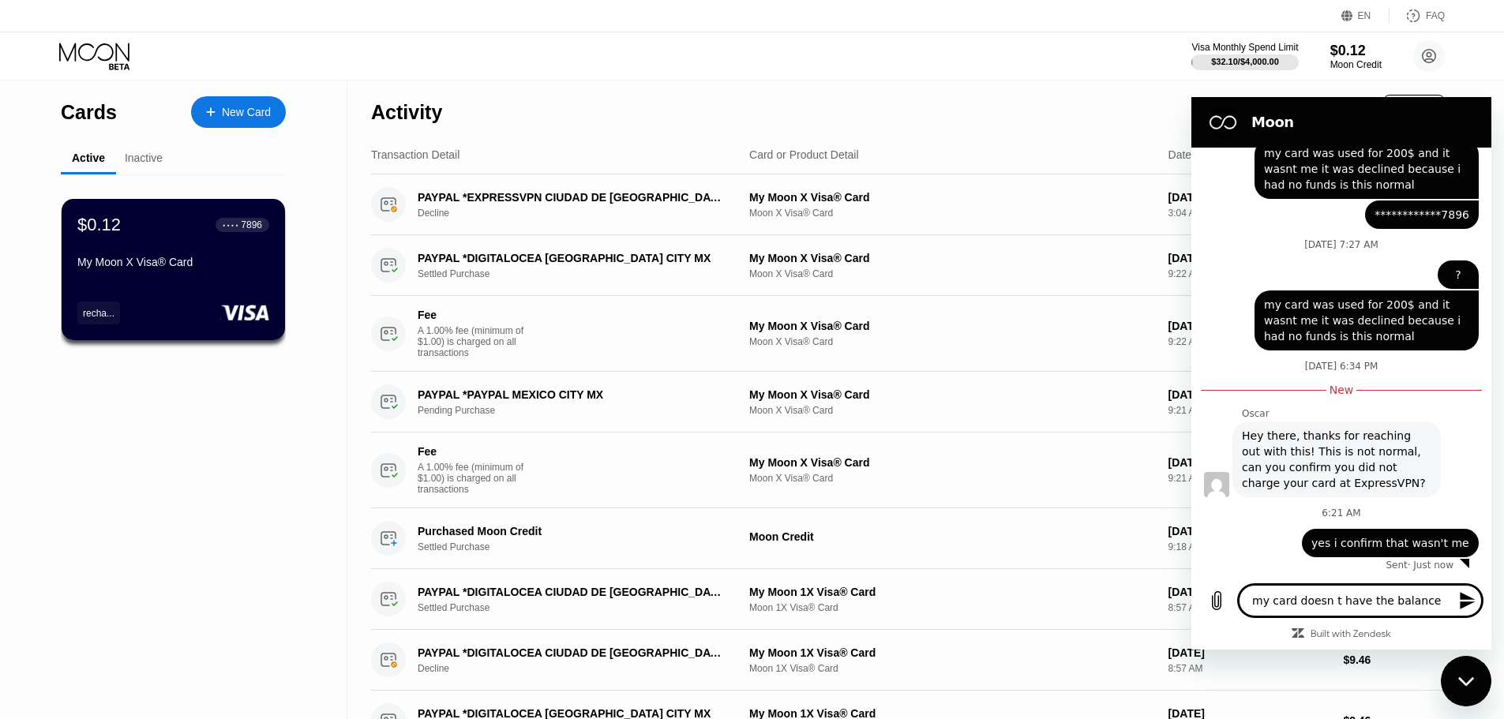
type textarea "x"
type textarea "my card doesn t have the balance e"
type textarea "x"
type textarea "my card doesn t have the balance ei"
type textarea "x"
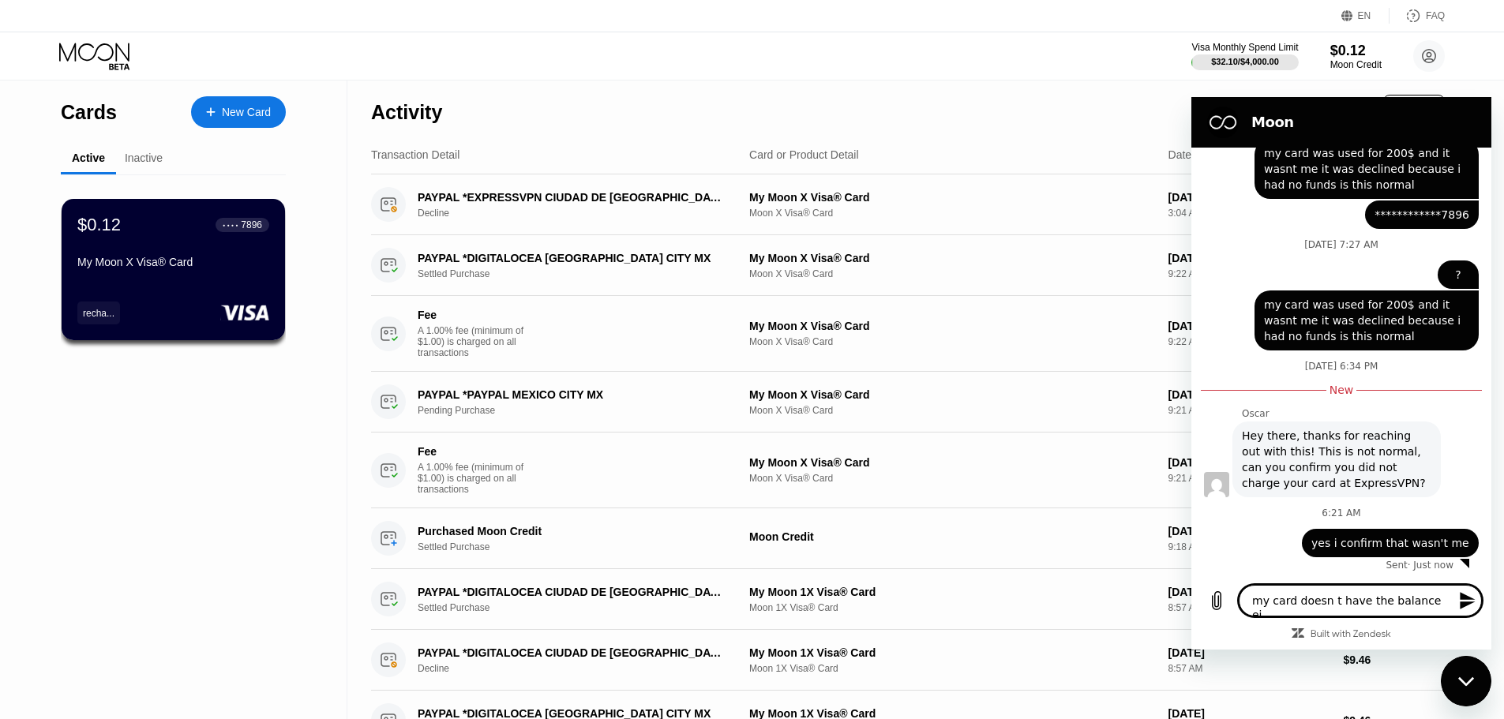
type textarea "my card doesn t have the balance eit"
type textarea "x"
type textarea "my card doesn t have the balance eith"
type textarea "x"
type textarea "my card doesn t have the balance eithe"
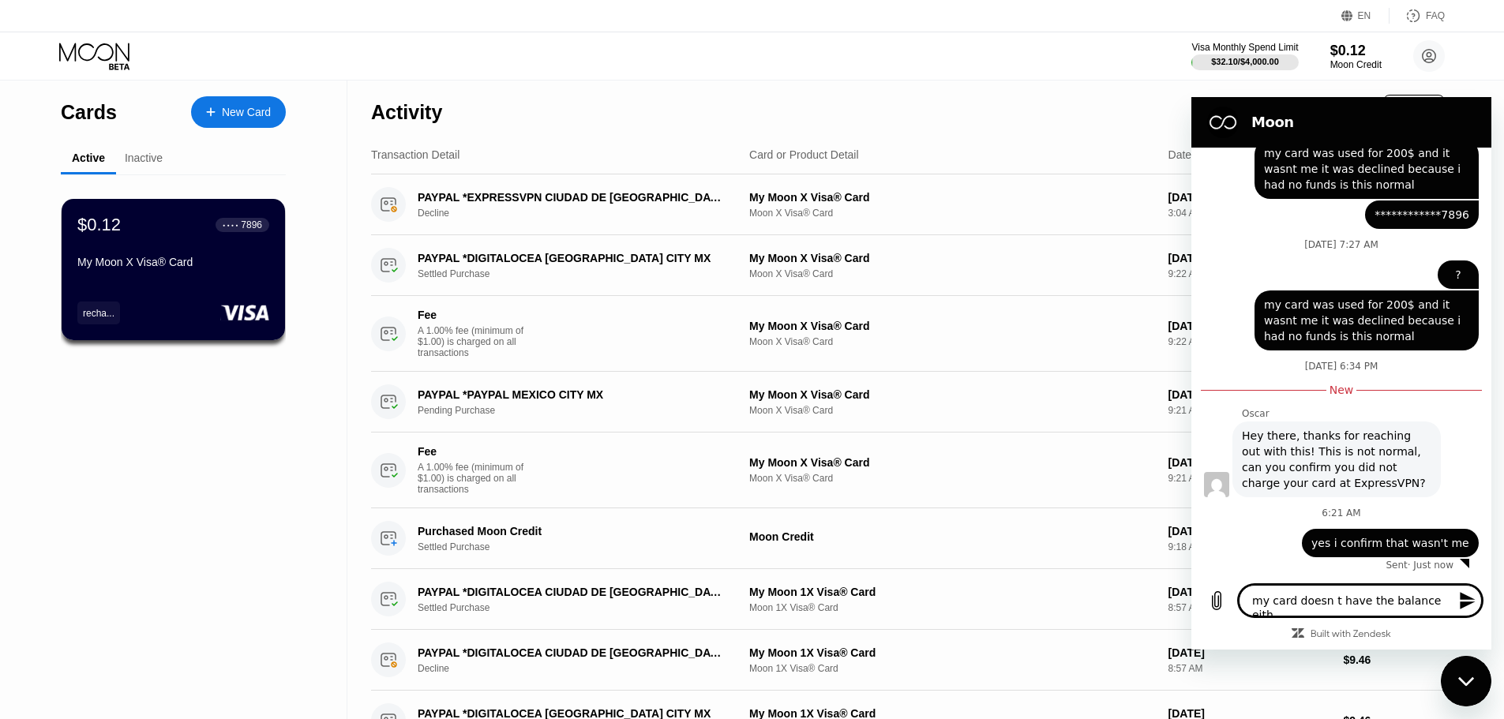
type textarea "x"
type textarea "my card doesn t have the balance either"
type textarea "x"
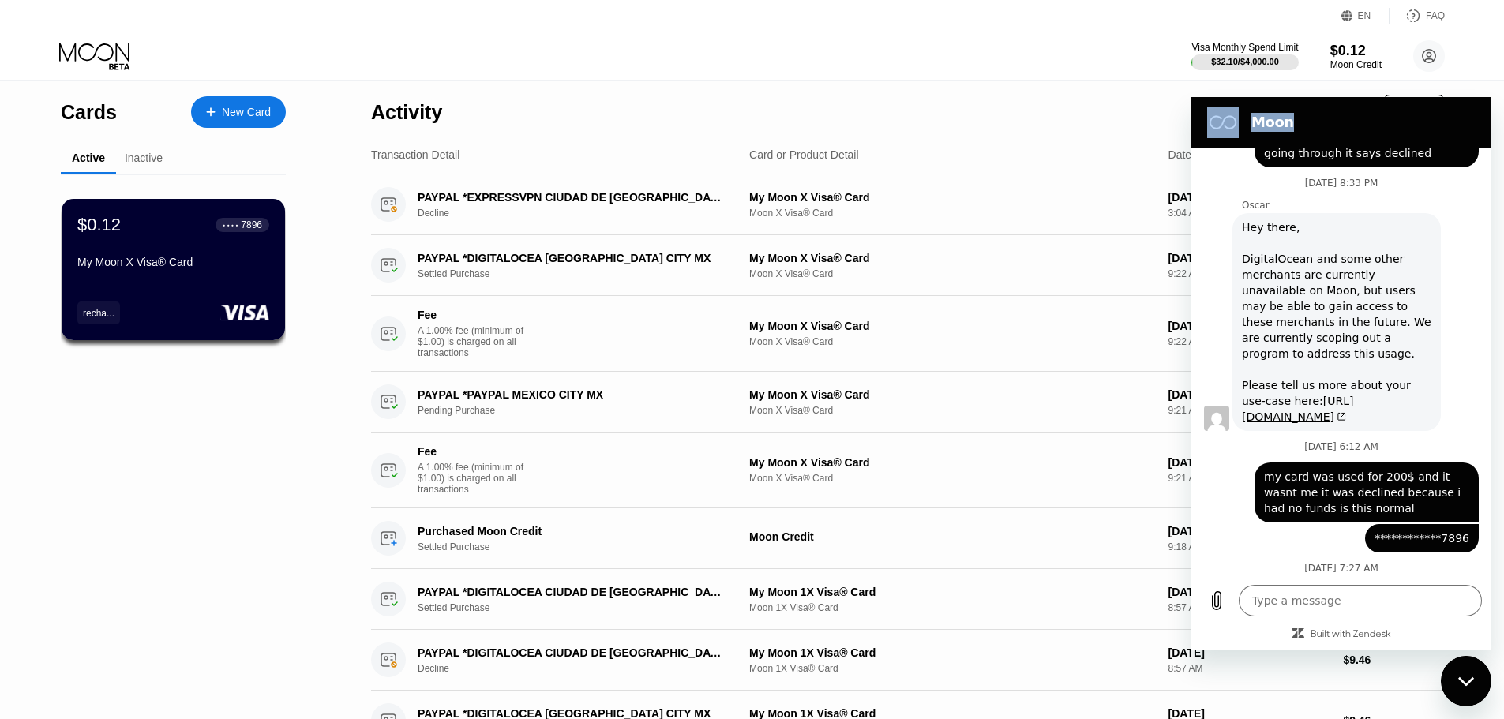
scroll to position [0, 0]
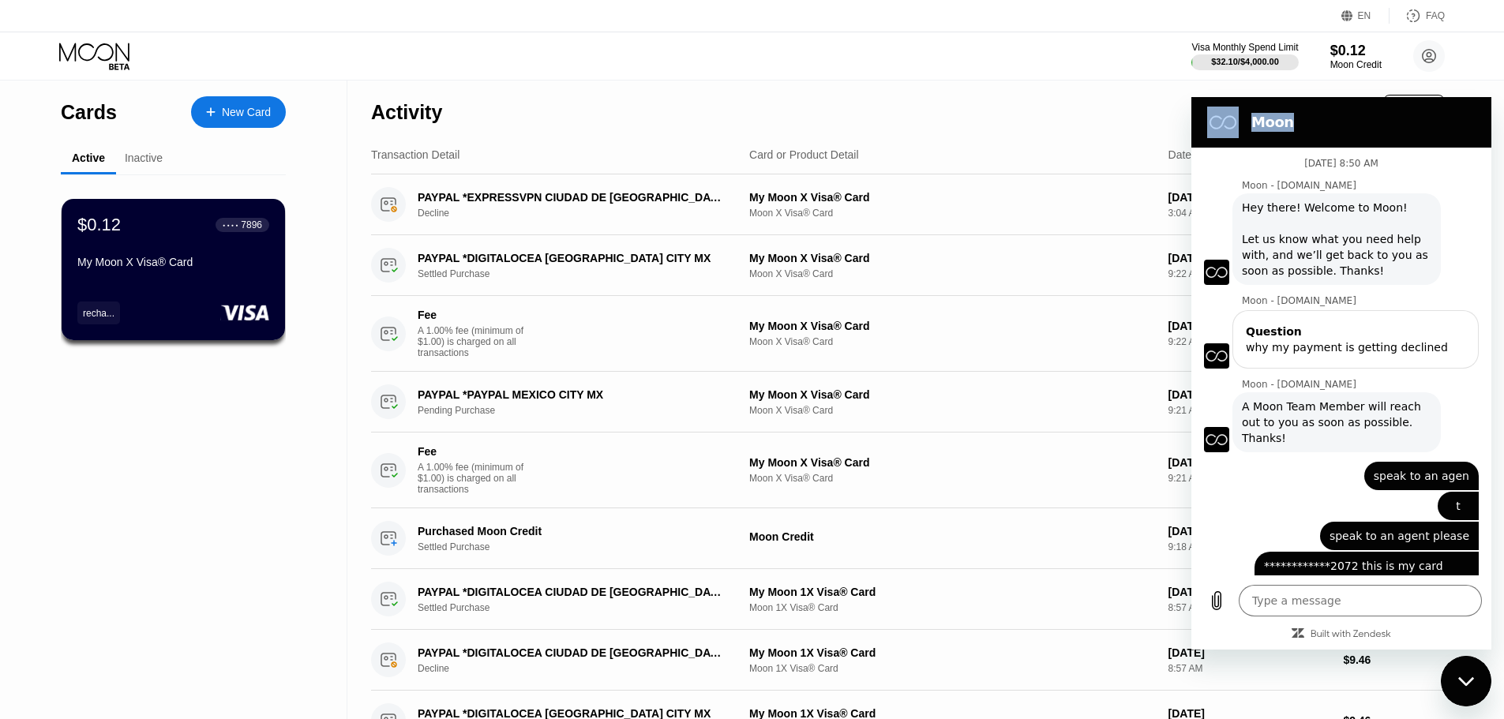
drag, startPoint x: 1392, startPoint y: 118, endPoint x: 1344, endPoint y: 36, distance: 95.2
click at [1344, 97] on html "**********" at bounding box center [1342, 373] width 300 height 553
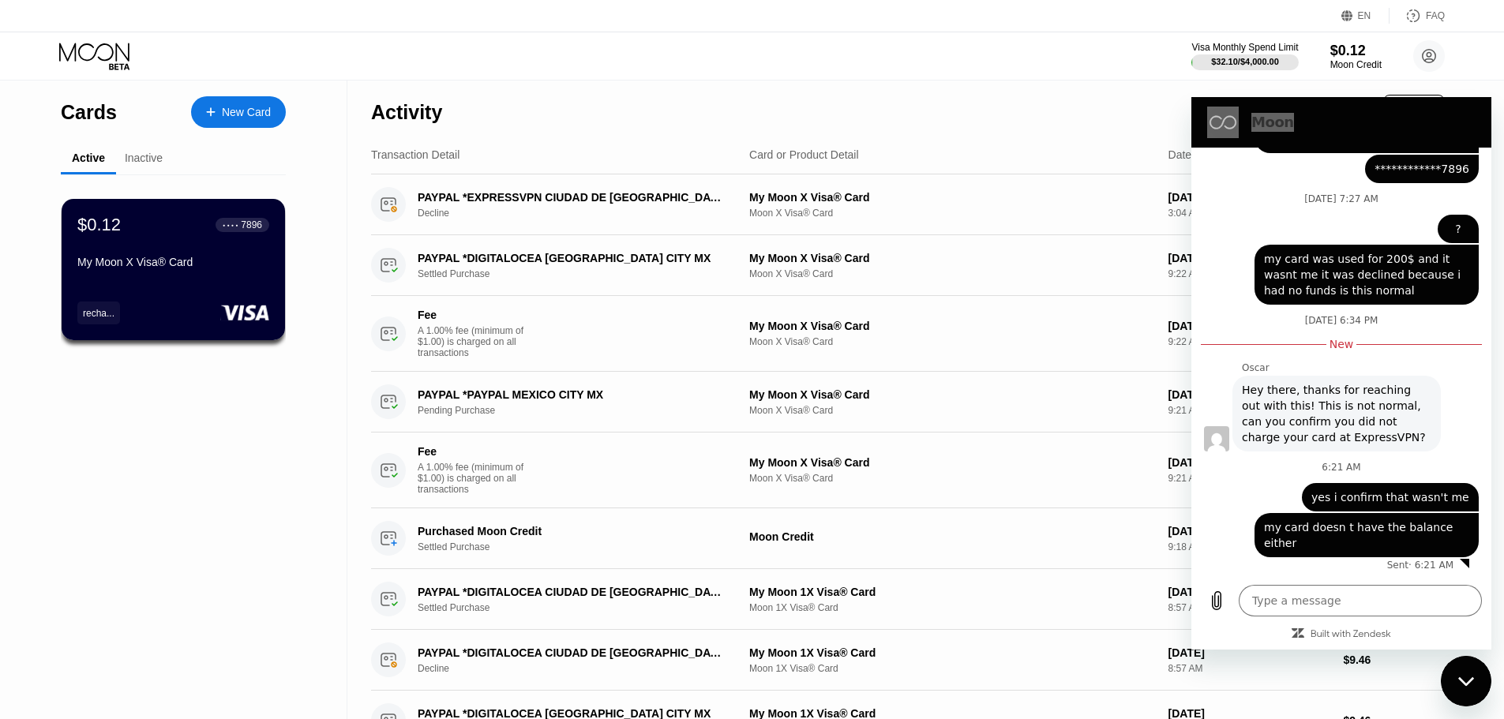
click at [1469, 685] on icon "Close messaging window" at bounding box center [1467, 682] width 17 height 10
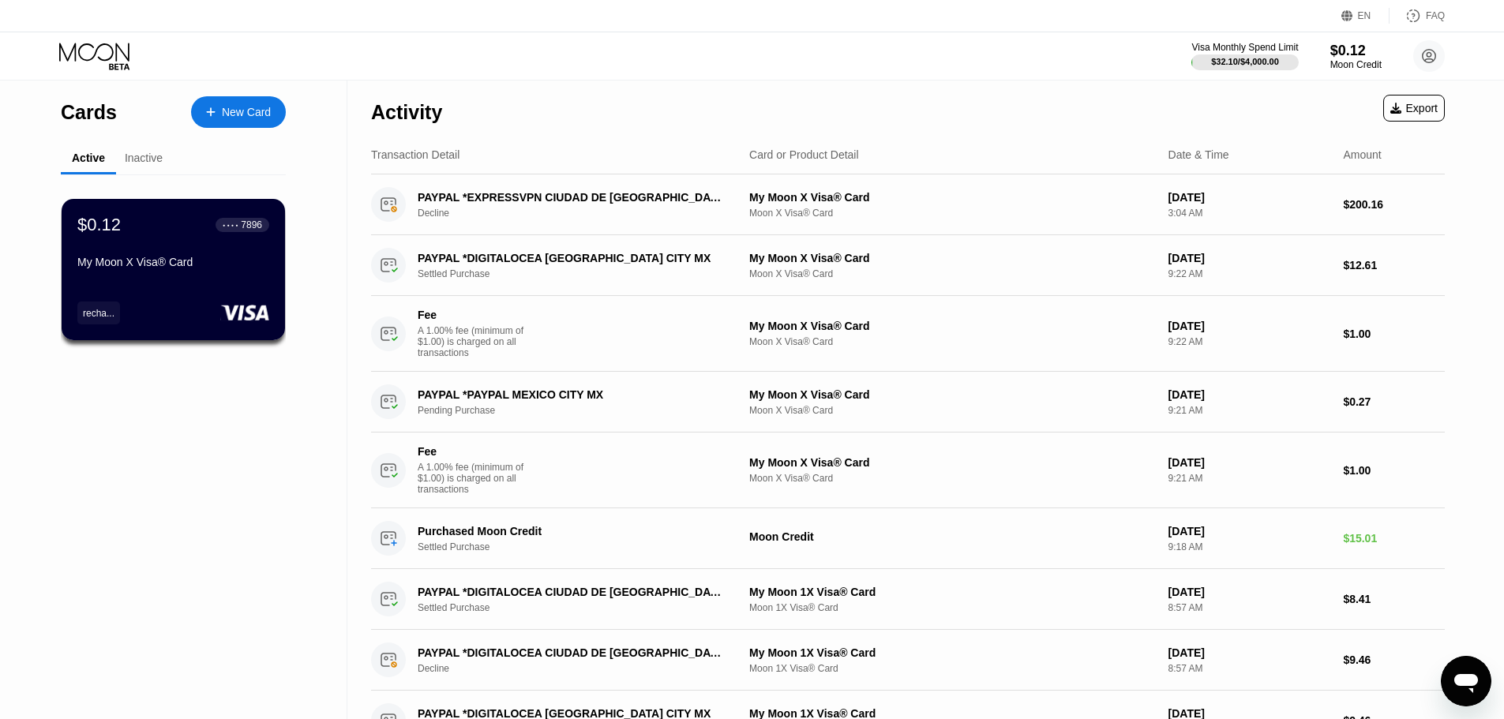
type textarea "x"
click at [155, 163] on div "Inactive" at bounding box center [144, 158] width 38 height 13
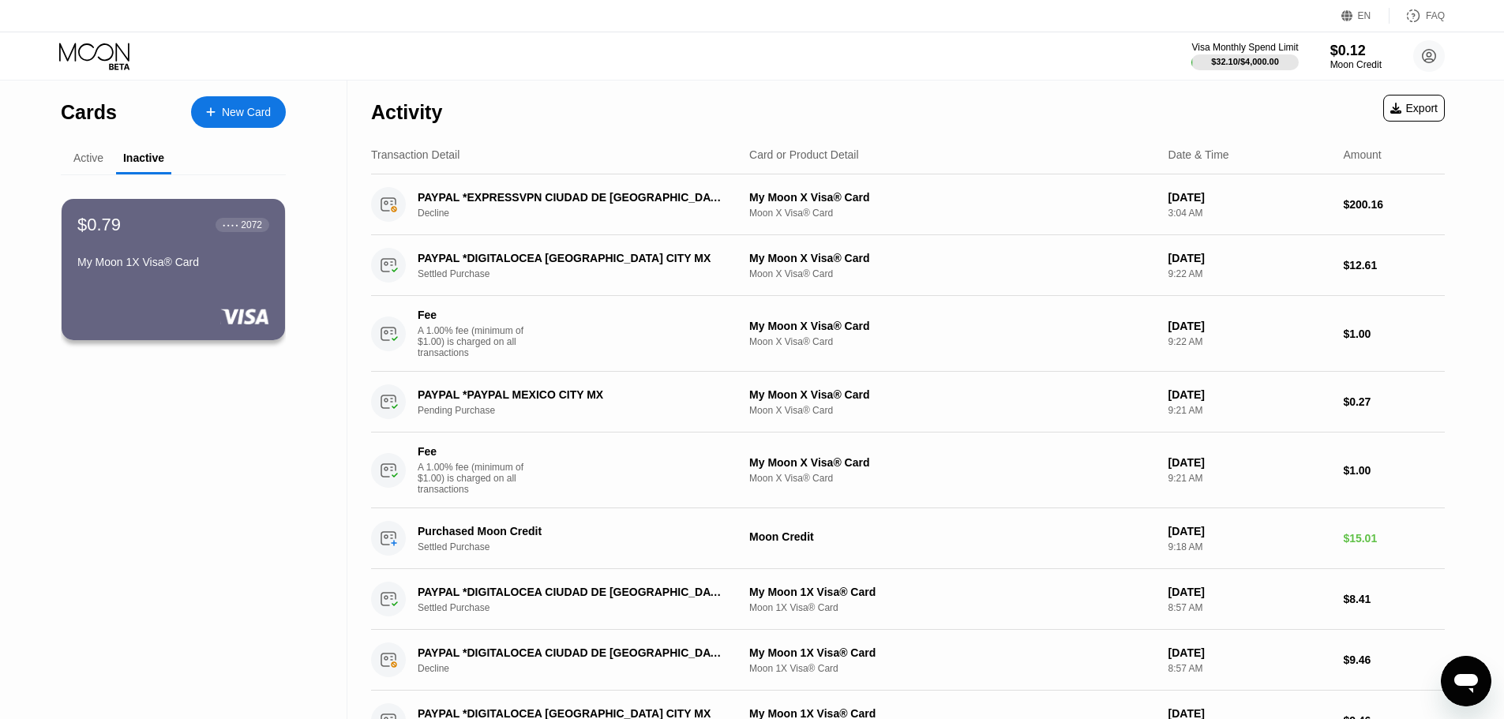
click at [96, 145] on div "Active" at bounding box center [88, 159] width 55 height 31
click at [97, 150] on div "Active" at bounding box center [88, 159] width 55 height 31
click at [99, 159] on div "Active" at bounding box center [88, 158] width 30 height 13
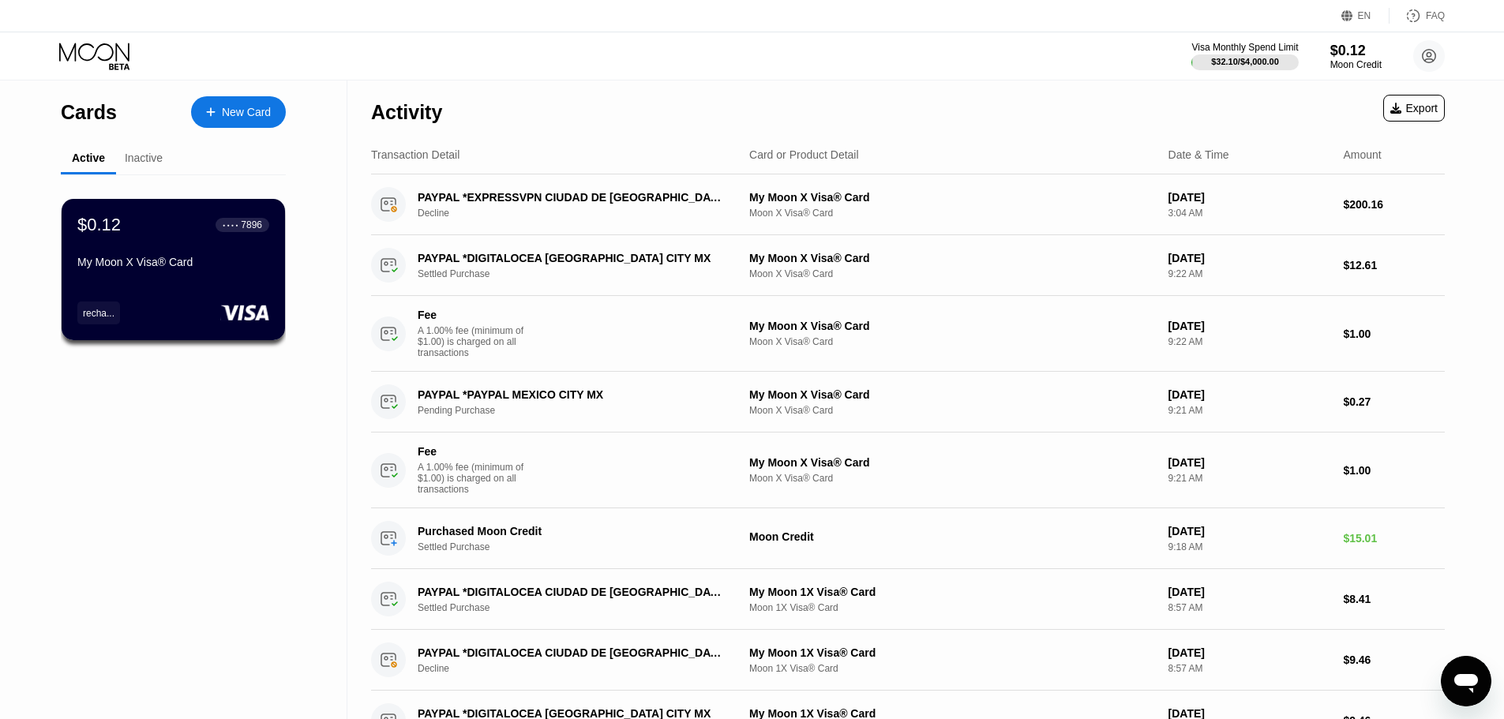
click at [1464, 672] on icon "Open messaging window" at bounding box center [1466, 681] width 28 height 28
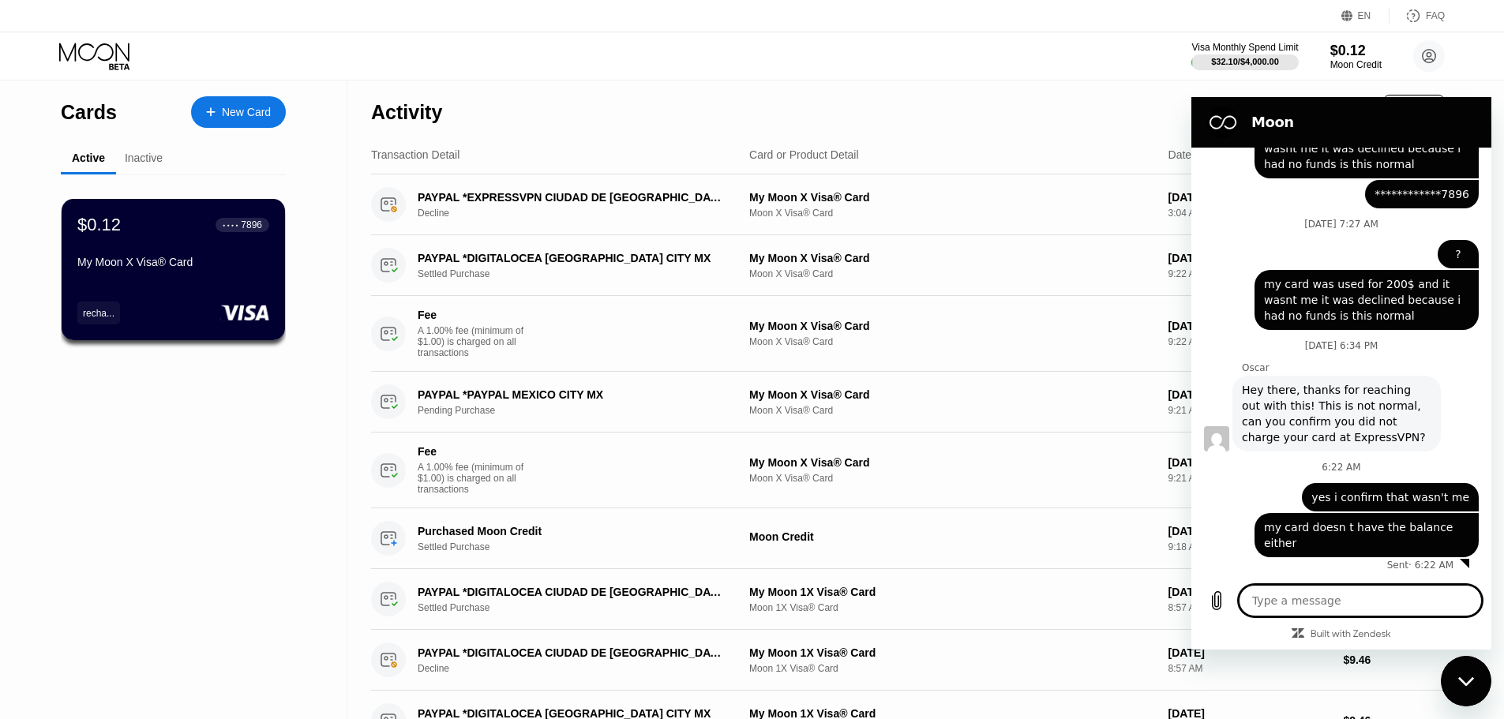
scroll to position [836, 0]
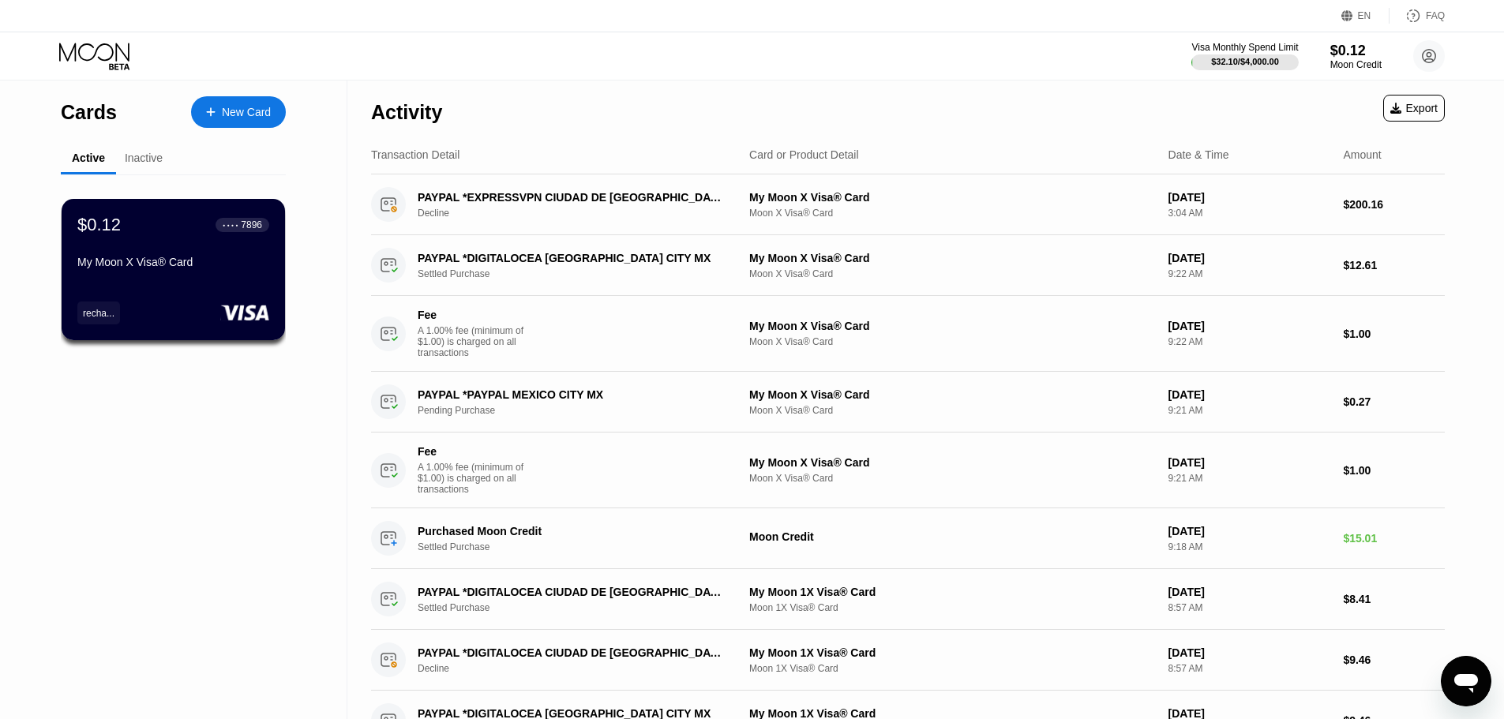
click at [161, 250] on div "$0.12 ● ● ● ● 7896 My Moon X Visa® Card" at bounding box center [173, 245] width 192 height 60
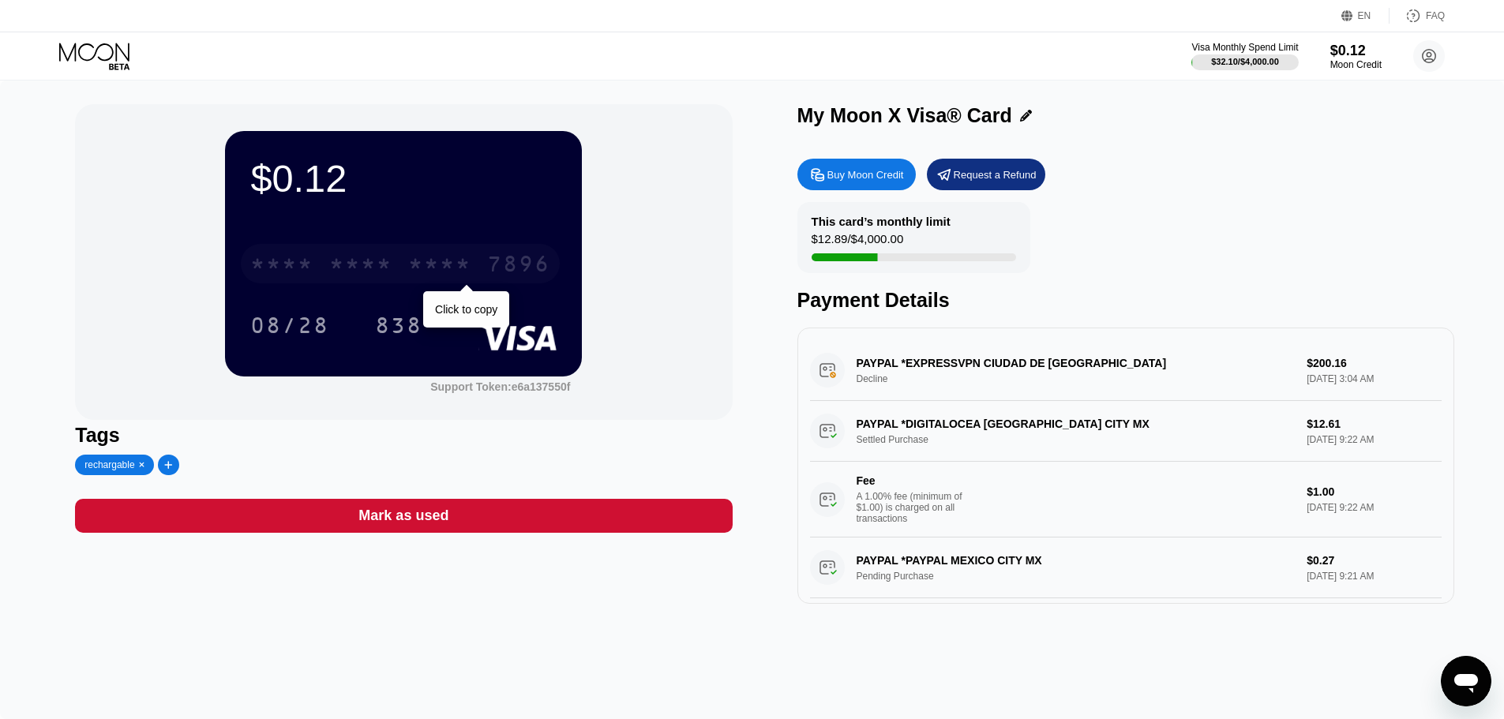
click at [336, 272] on div "* * * *" at bounding box center [360, 265] width 63 height 25
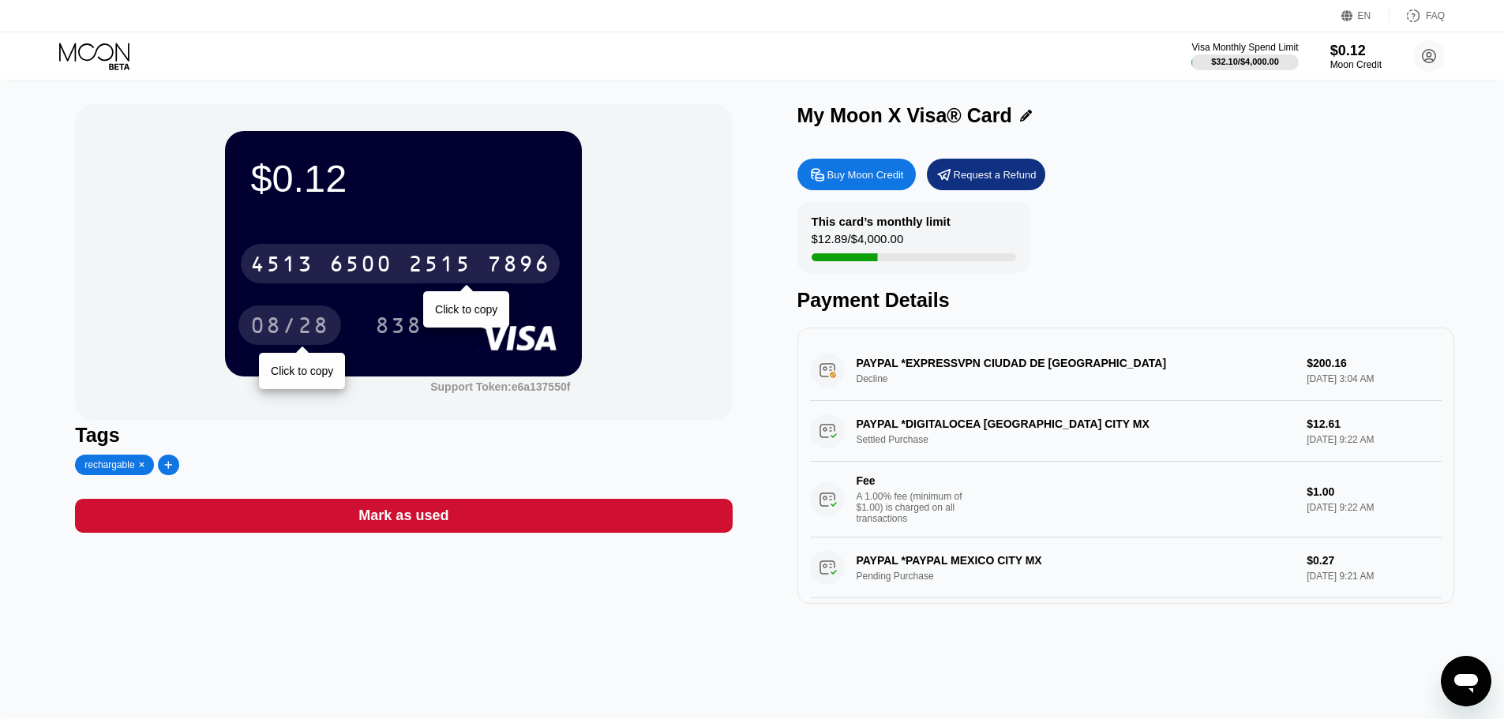
click at [309, 331] on div "08/28" at bounding box center [289, 327] width 79 height 25
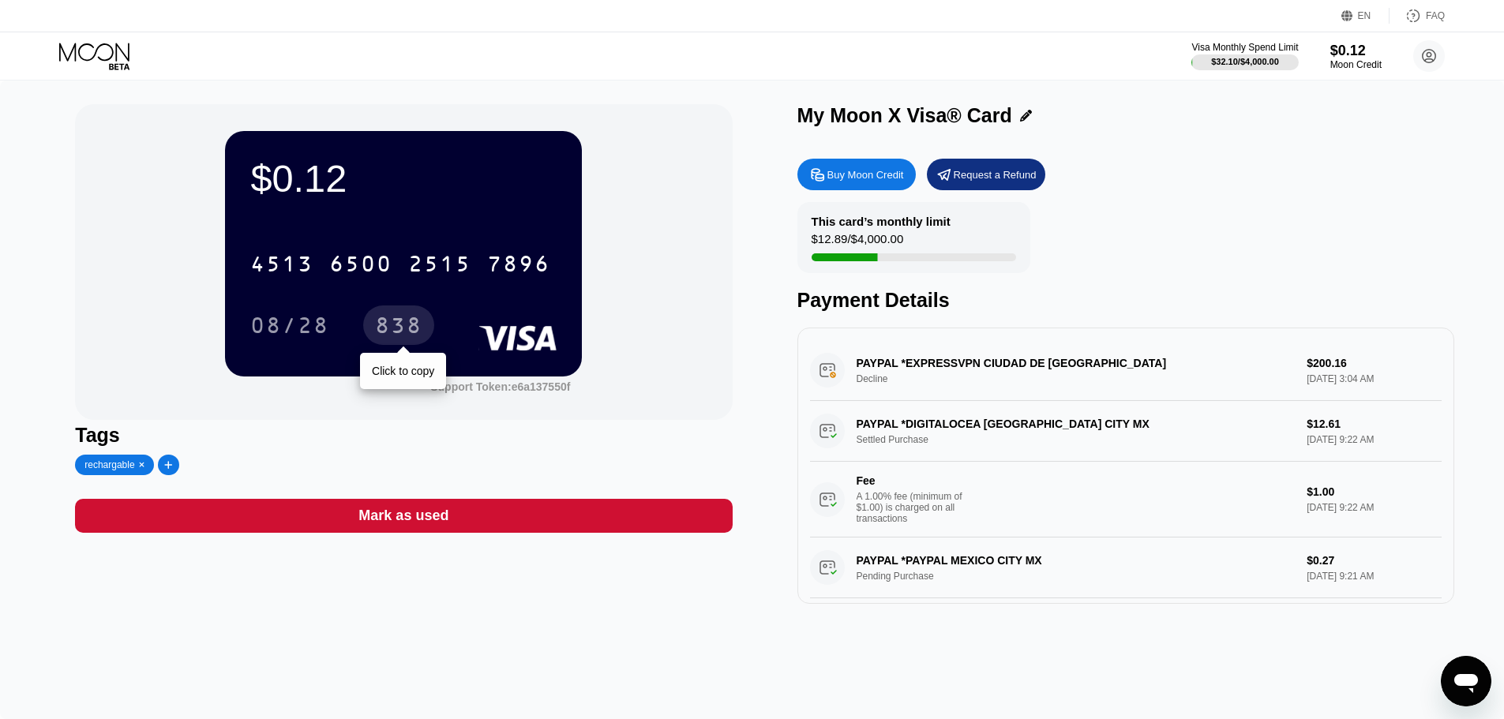
click at [403, 332] on div "838" at bounding box center [398, 327] width 47 height 25
click at [854, 174] on div "Buy Moon Credit" at bounding box center [866, 174] width 77 height 13
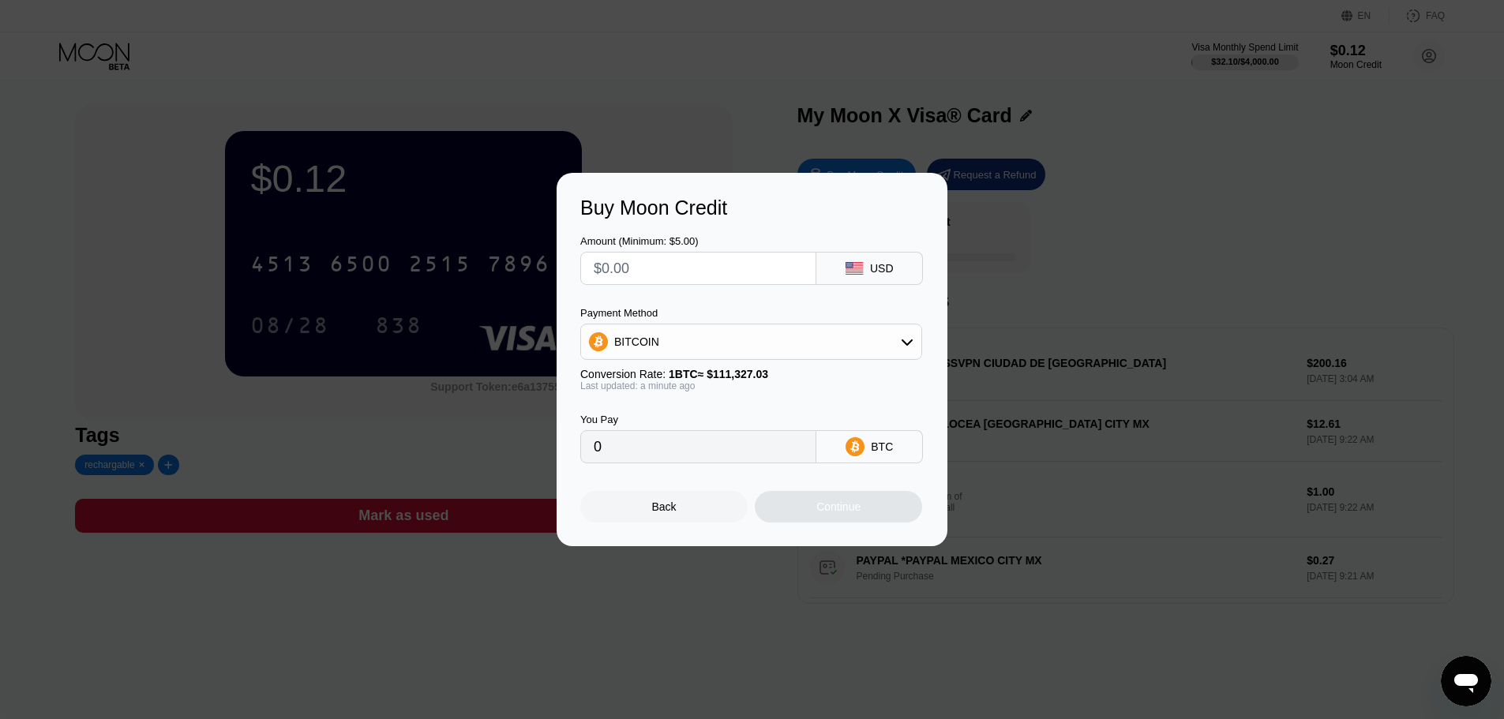
drag, startPoint x: 787, startPoint y: 267, endPoint x: 750, endPoint y: 272, distance: 36.7
click at [753, 272] on input "text" at bounding box center [698, 269] width 209 height 32
type input "$2"
type input "0.00001797"
type input "$20"
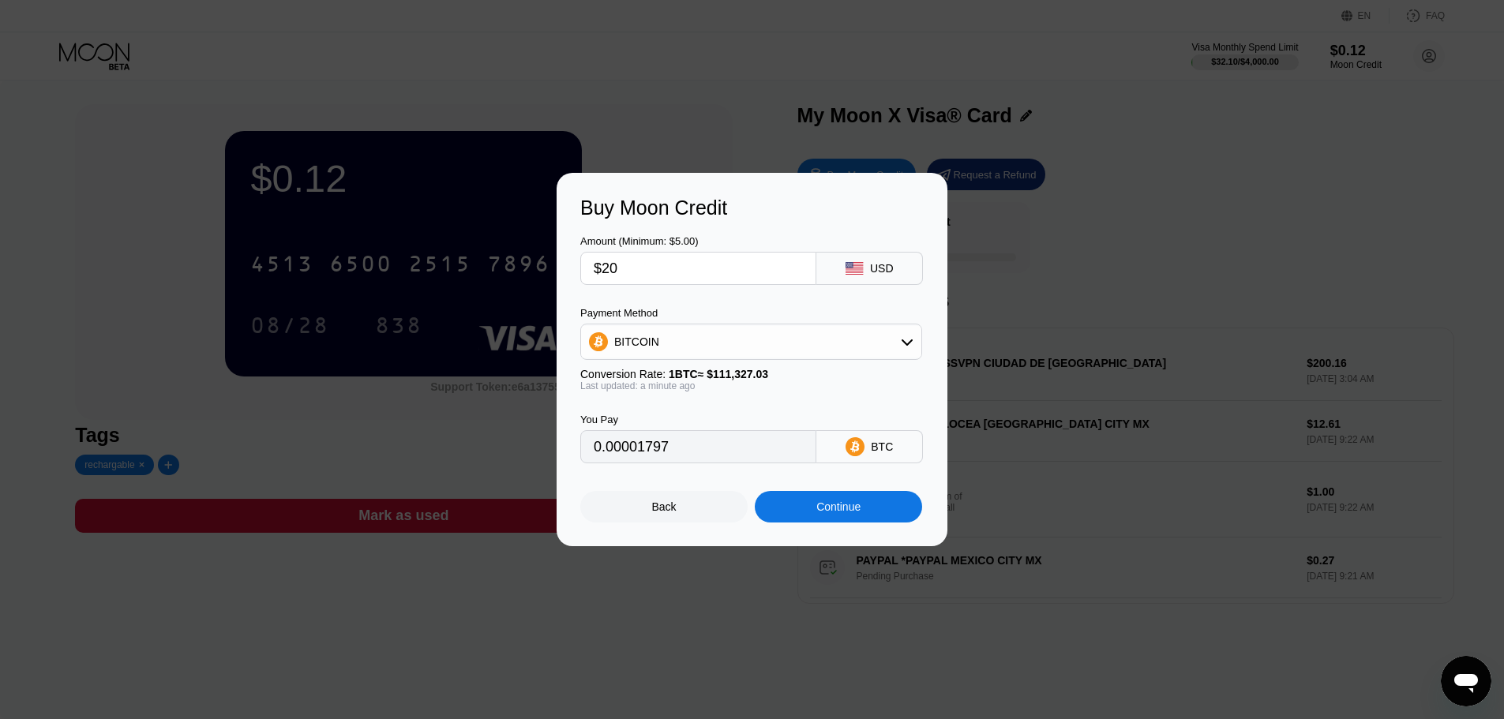
type input "0.00017966"
type input "$20"
click at [743, 344] on div "BITCOIN" at bounding box center [751, 342] width 340 height 32
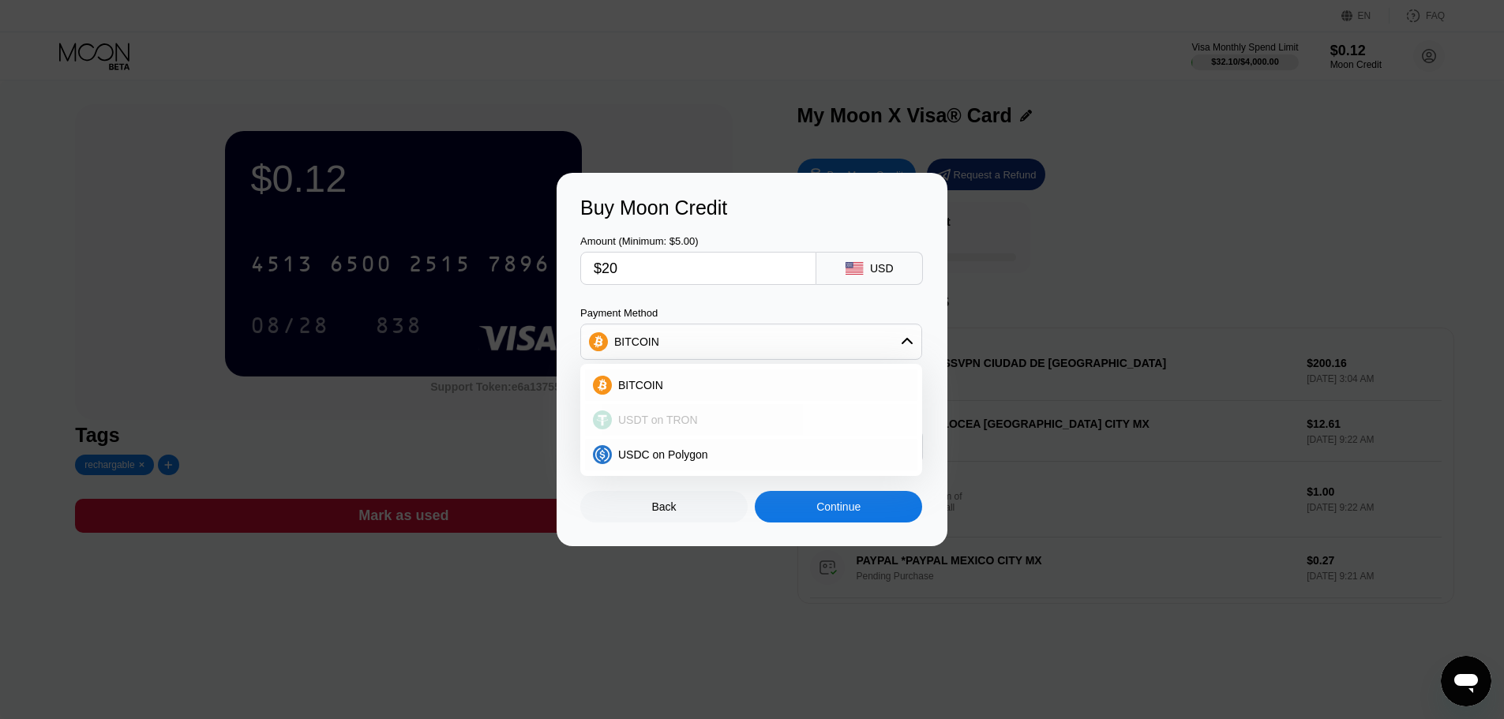
click at [710, 412] on div "USDT on TRON" at bounding box center [751, 420] width 332 height 32
type input "20.20"
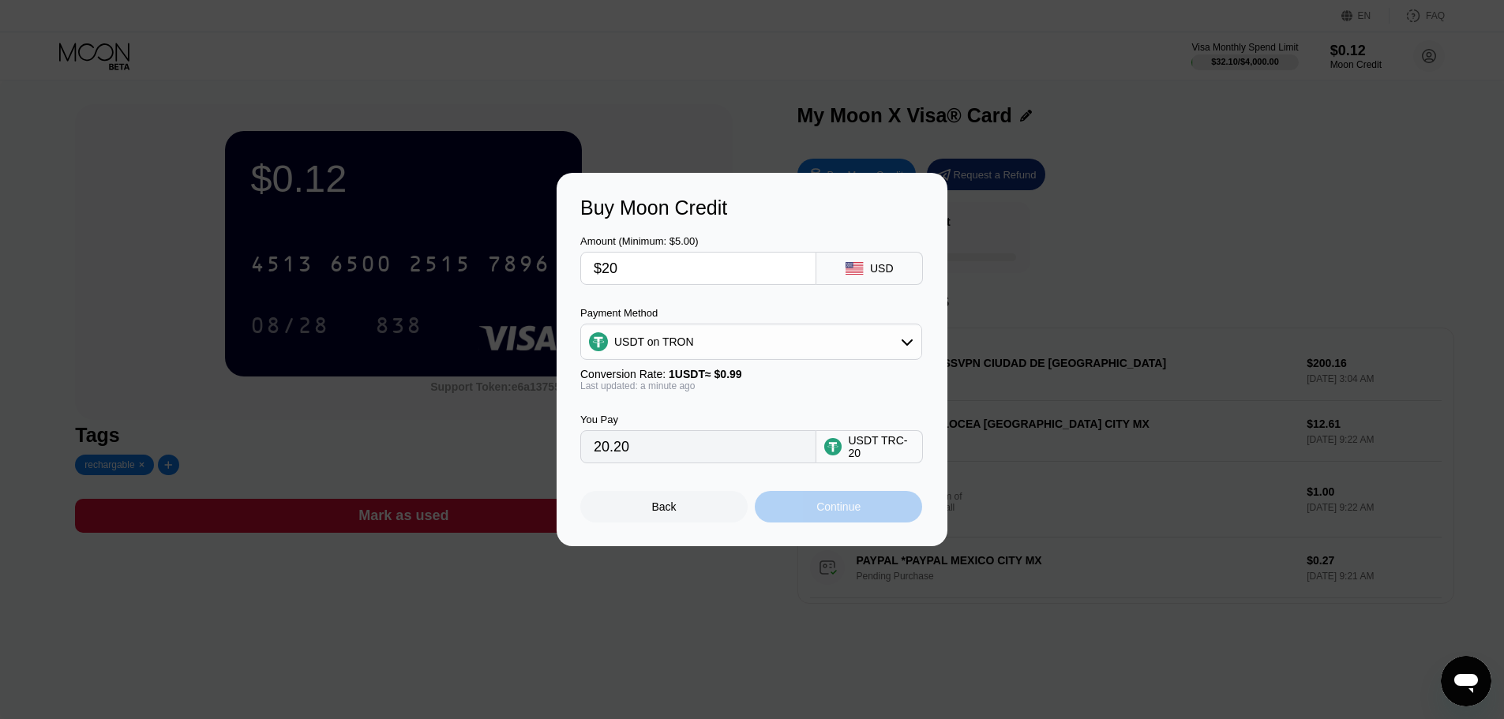
click at [795, 512] on div "Continue" at bounding box center [838, 507] width 167 height 32
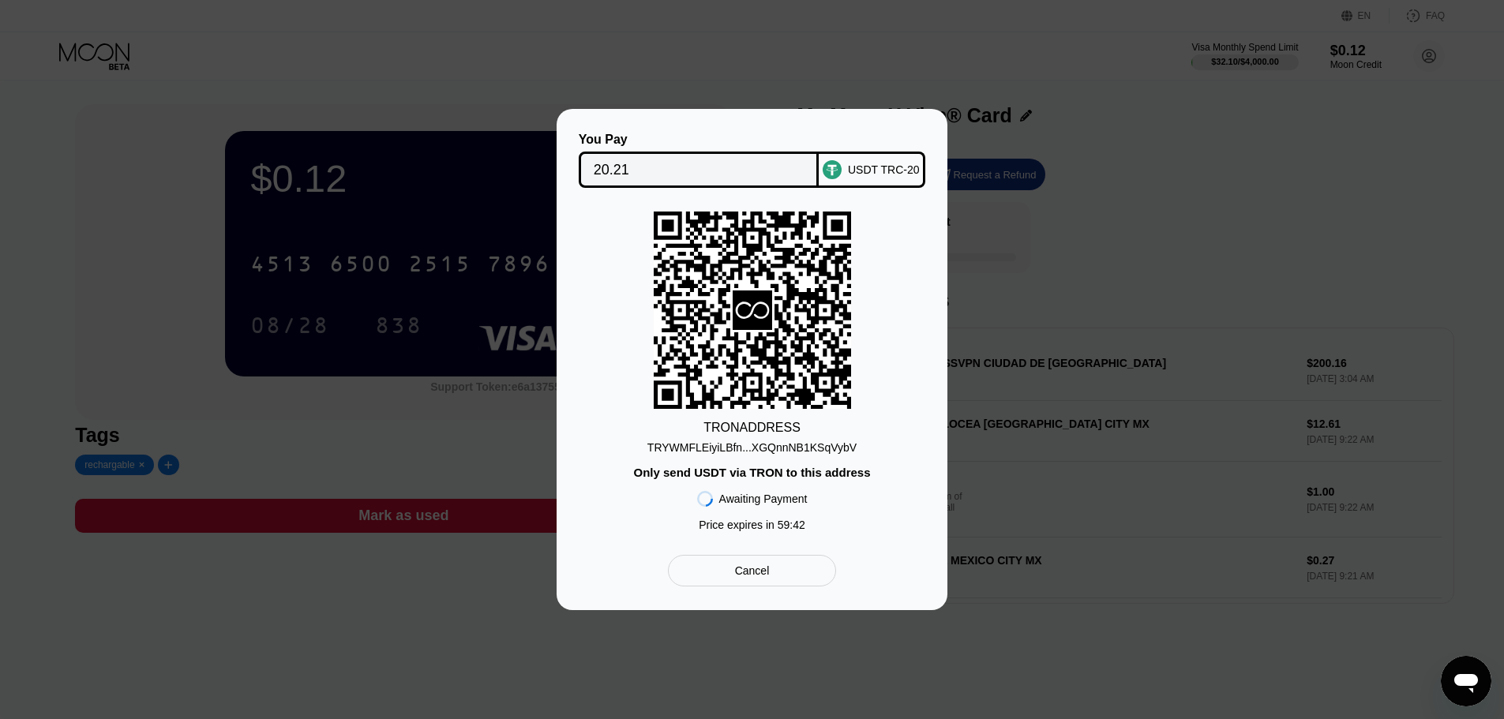
click at [712, 147] on div "You Pay 20.21" at bounding box center [699, 160] width 241 height 55
click at [721, 446] on div "TRYWMFLEiyiLBfn...XGQnnNB1KSqVybV" at bounding box center [752, 447] width 209 height 13
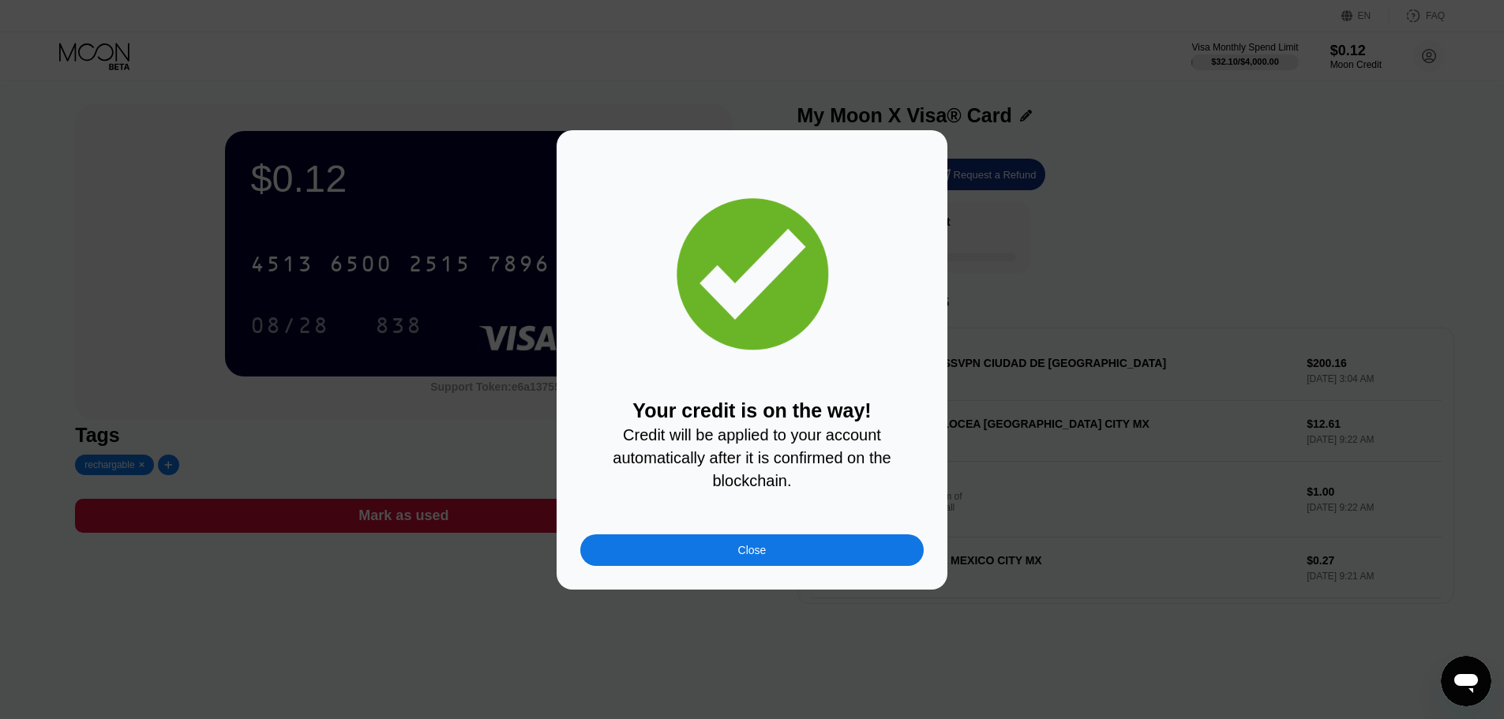
click at [718, 564] on div "Close" at bounding box center [752, 551] width 344 height 32
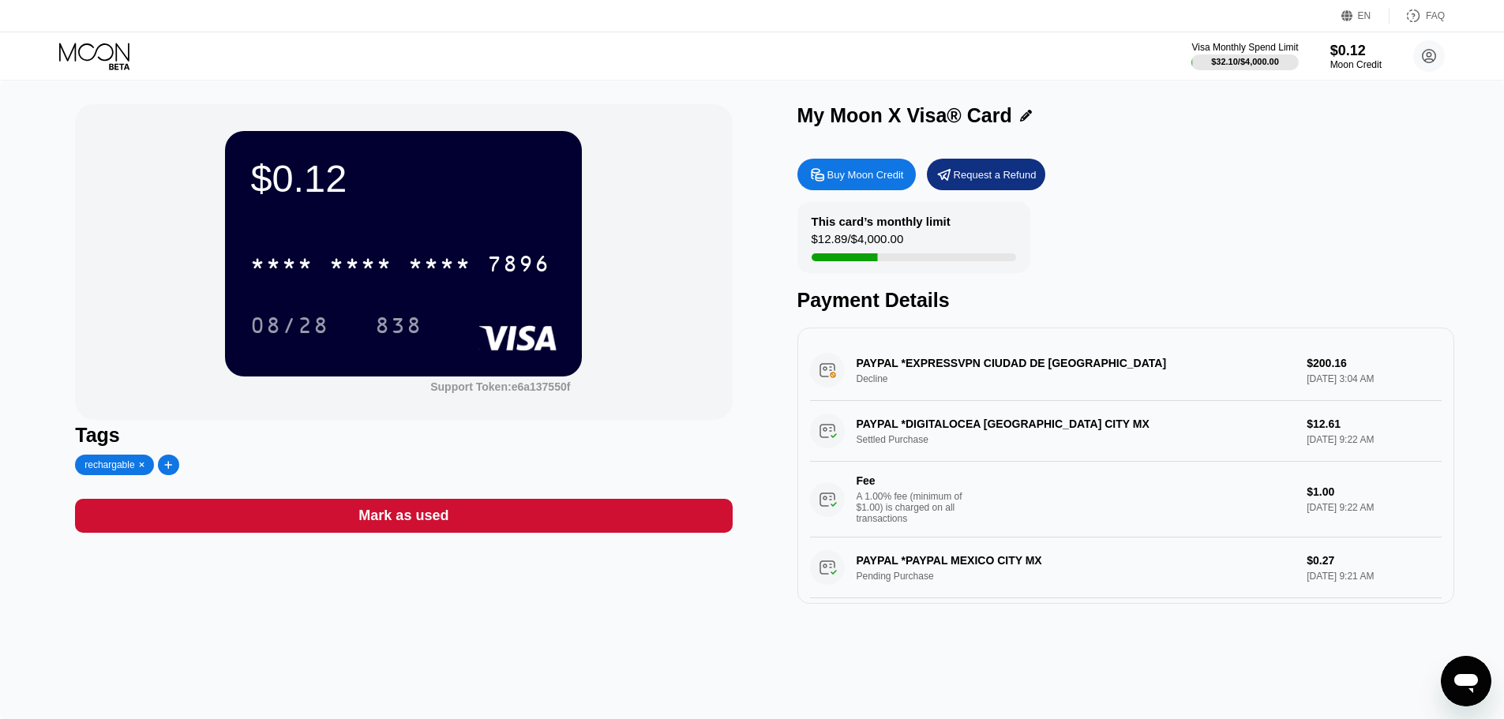
click at [117, 65] on icon at bounding box center [95, 57] width 73 height 28
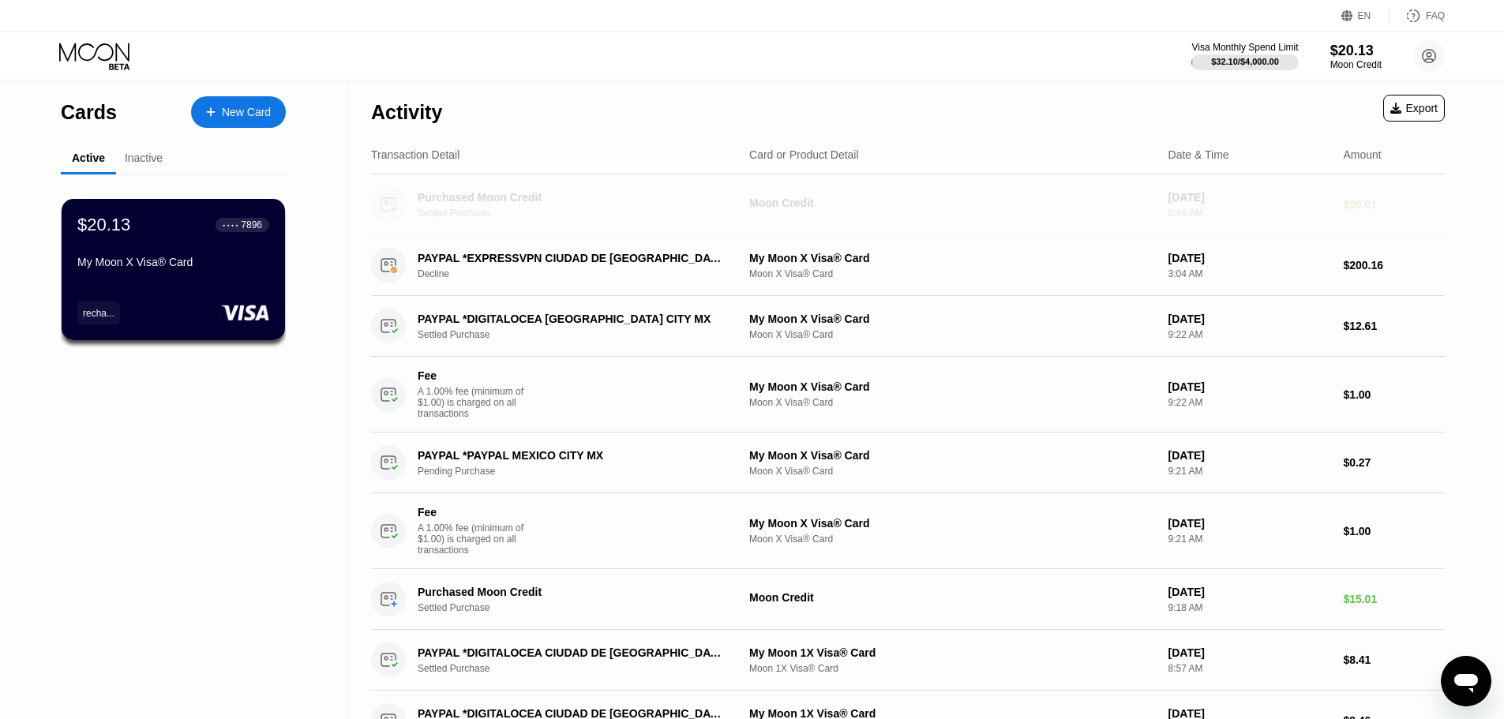
click at [667, 192] on div "Purchased Moon Credit" at bounding box center [571, 197] width 306 height 13
click at [160, 161] on div "Inactive" at bounding box center [144, 158] width 38 height 13
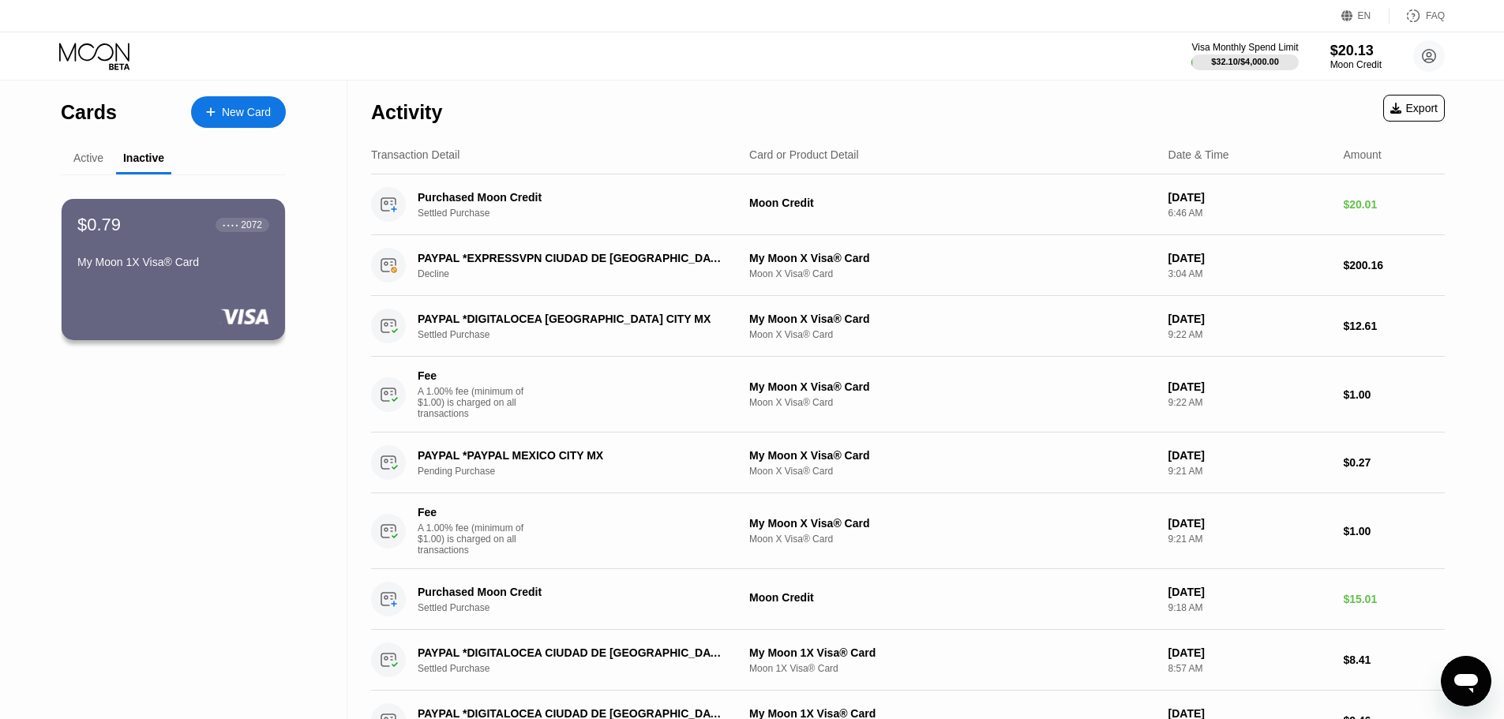
click at [99, 158] on div "Active" at bounding box center [88, 158] width 30 height 13
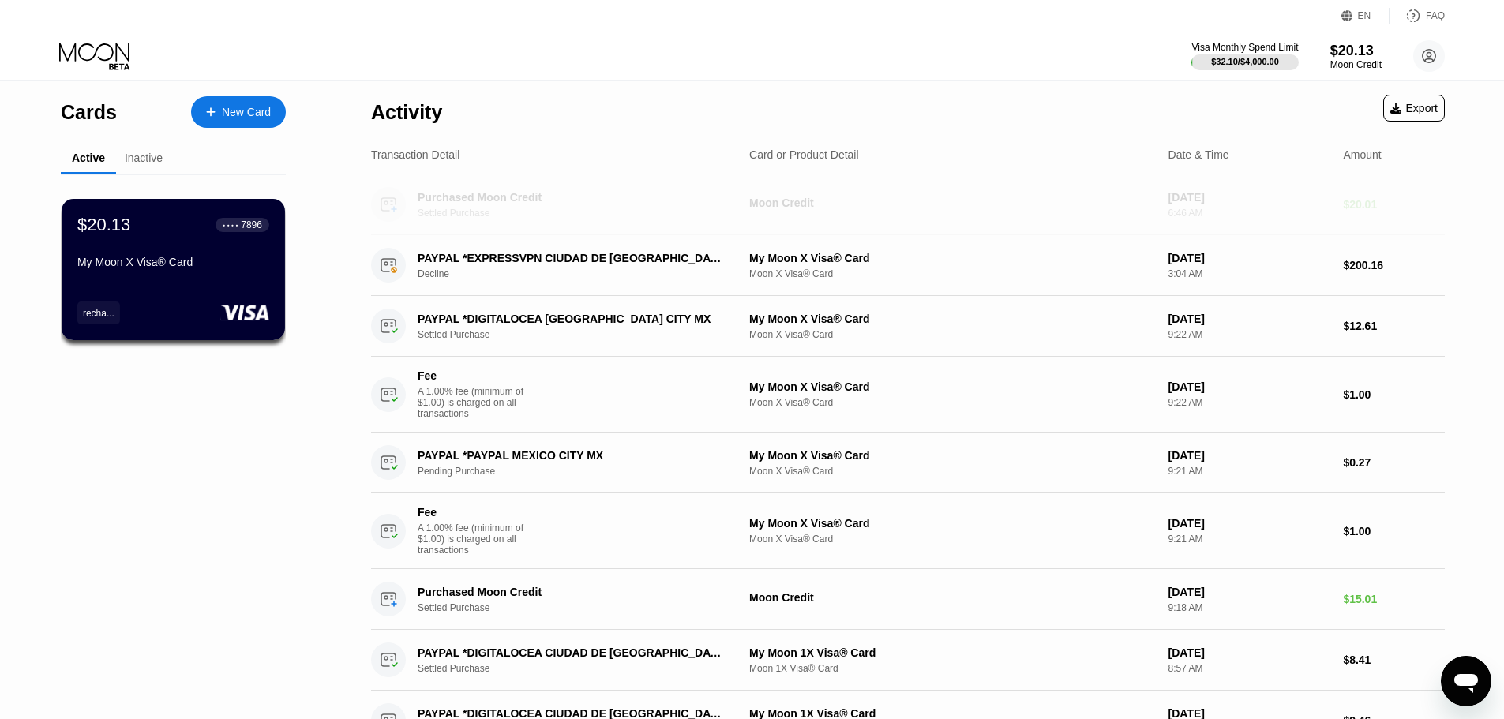
click at [685, 204] on div "Purchased Moon Credit" at bounding box center [571, 197] width 306 height 13
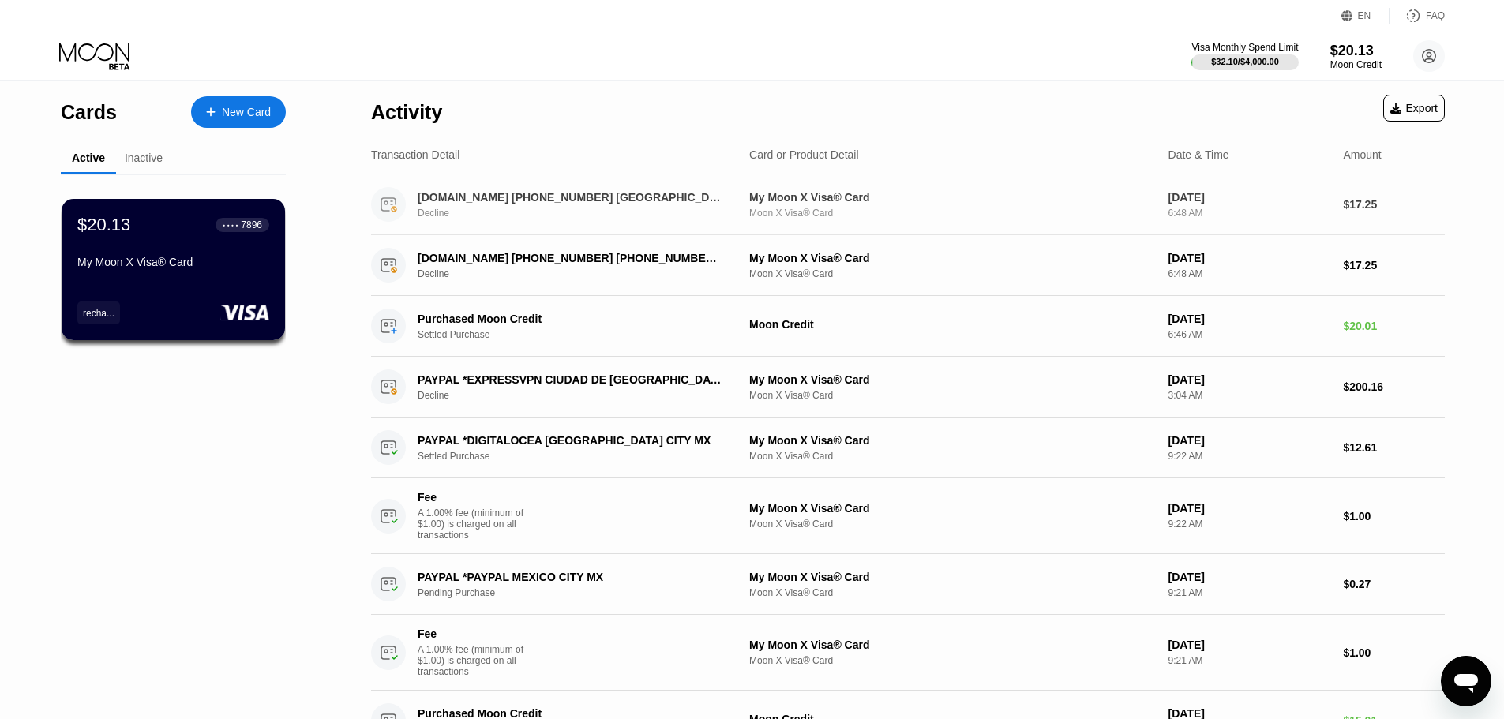
click at [903, 229] on div "[DOMAIN_NAME] [PHONE_NUMBER] [GEOGRAPHIC_DATA][PERSON_NAME] [GEOGRAPHIC_DATA] D…" at bounding box center [908, 205] width 1074 height 61
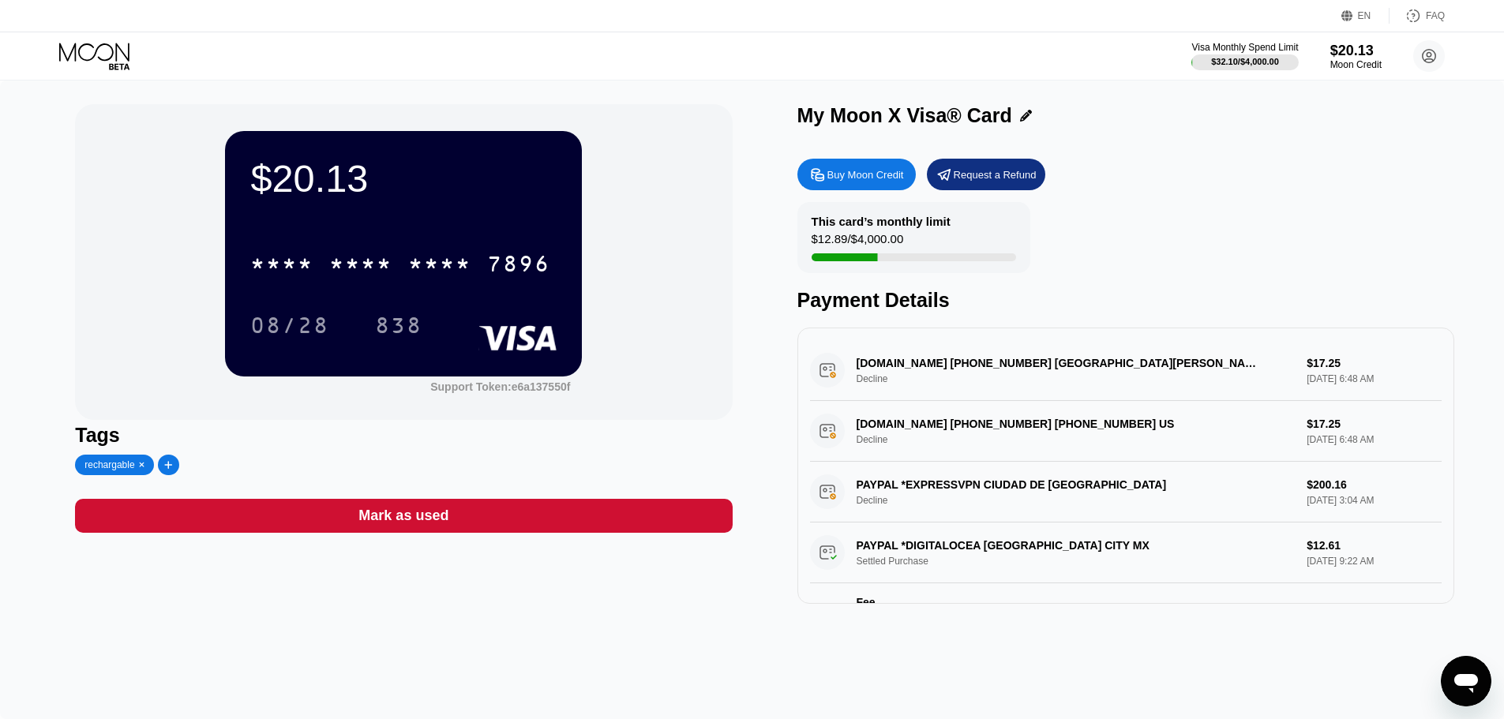
click at [984, 366] on div "[DOMAIN_NAME] [PHONE_NUMBER] [GEOGRAPHIC_DATA][PERSON_NAME] [GEOGRAPHIC_DATA] D…" at bounding box center [1126, 370] width 632 height 61
drag, startPoint x: 970, startPoint y: 385, endPoint x: 901, endPoint y: 314, distance: 98.9
click at [901, 312] on div "Payment Details" at bounding box center [1126, 300] width 657 height 23
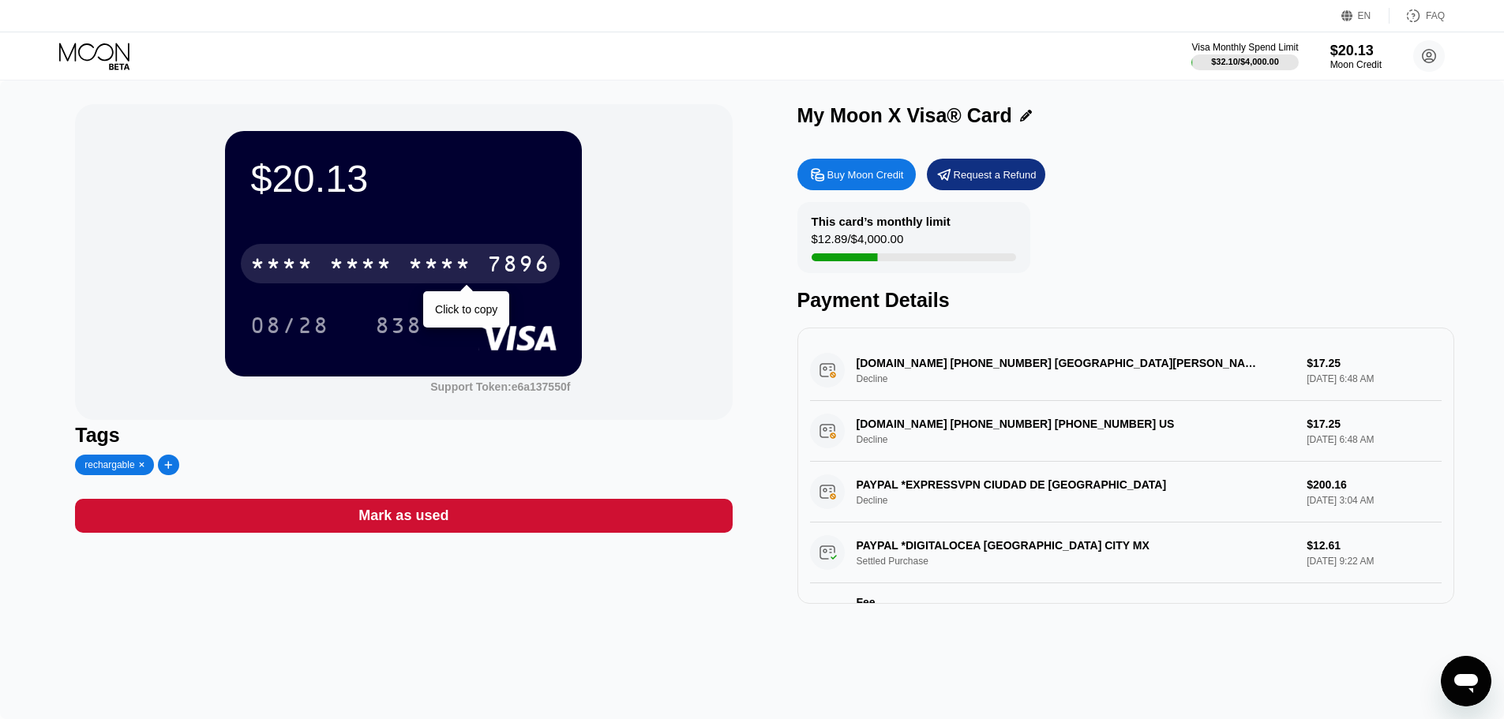
click at [513, 263] on div "7896" at bounding box center [518, 265] width 63 height 25
click at [496, 274] on div "7896" at bounding box center [518, 265] width 63 height 25
